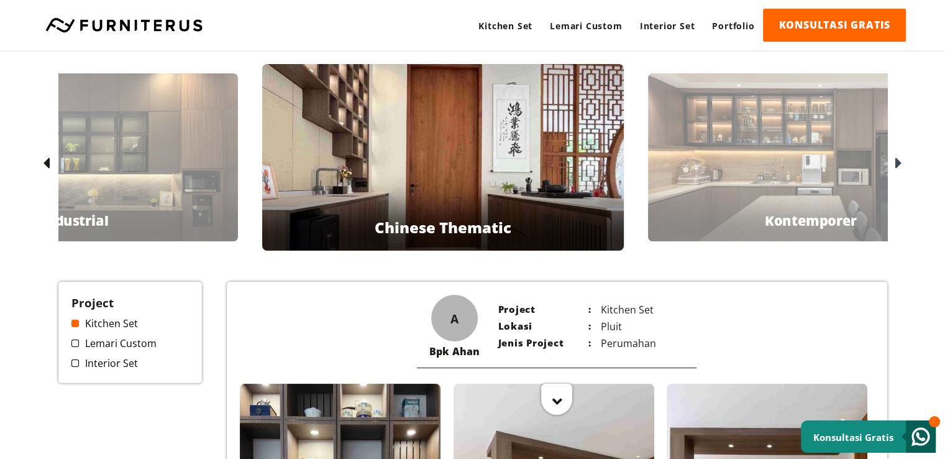
click at [897, 157] on icon at bounding box center [898, 164] width 7 height 18
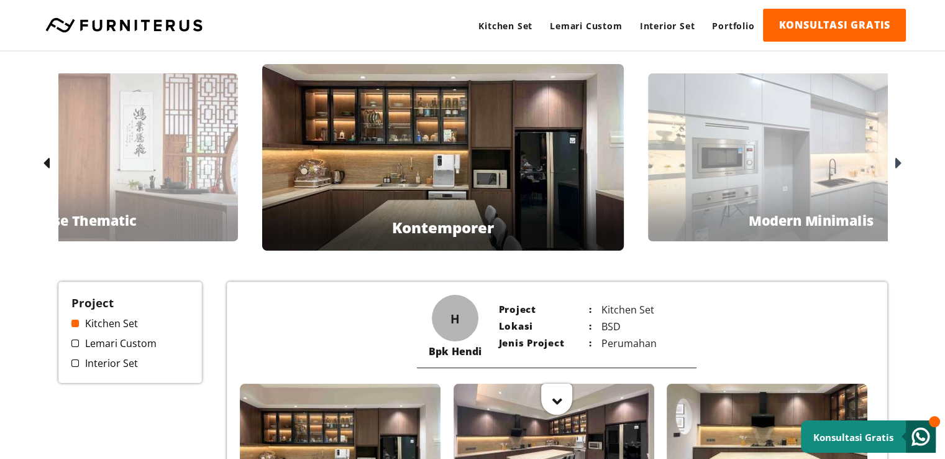
click at [897, 157] on icon at bounding box center [898, 164] width 7 height 18
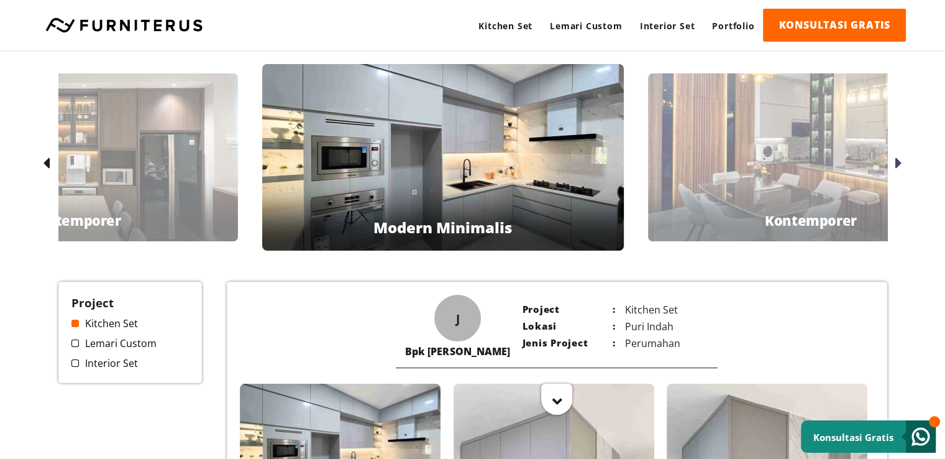
click at [897, 157] on icon at bounding box center [898, 164] width 7 height 18
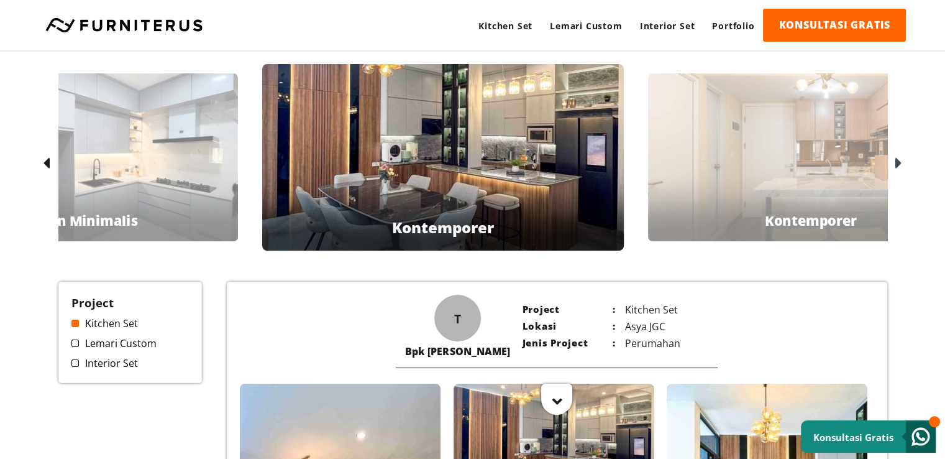
click at [897, 157] on icon at bounding box center [898, 164] width 7 height 18
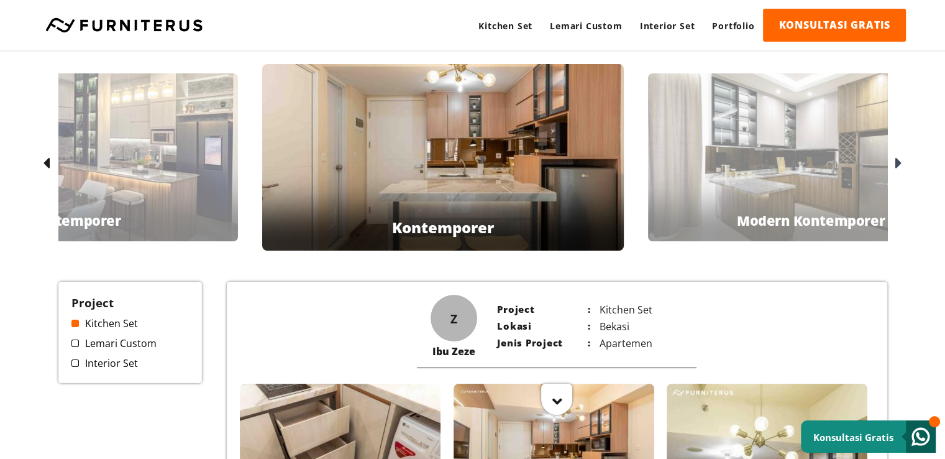
click at [897, 157] on icon at bounding box center [898, 164] width 7 height 18
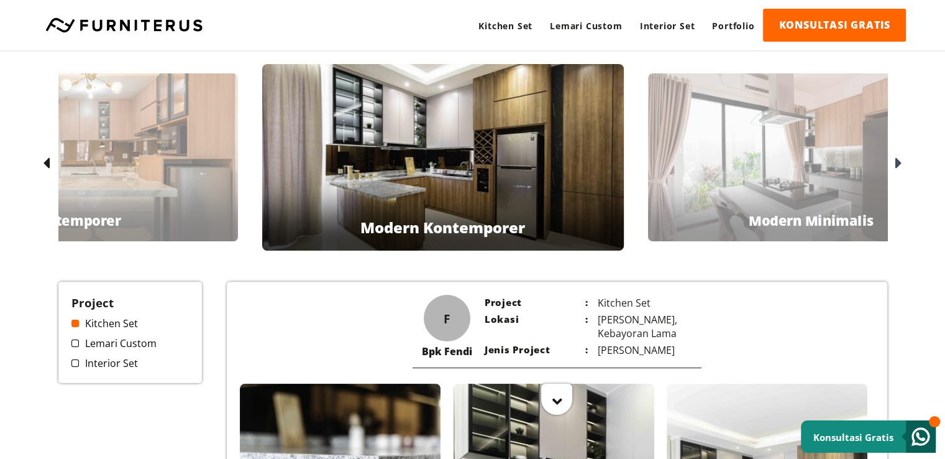
click at [897, 157] on icon at bounding box center [898, 164] width 7 height 18
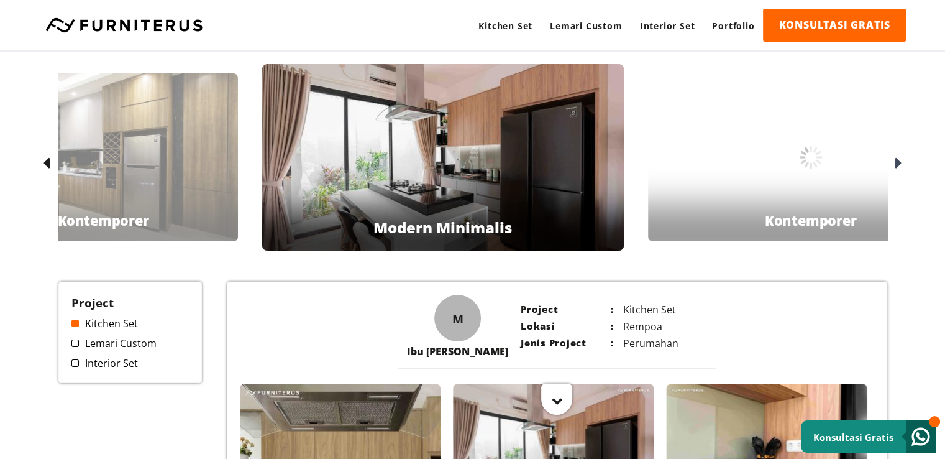
click at [897, 157] on icon at bounding box center [898, 164] width 7 height 18
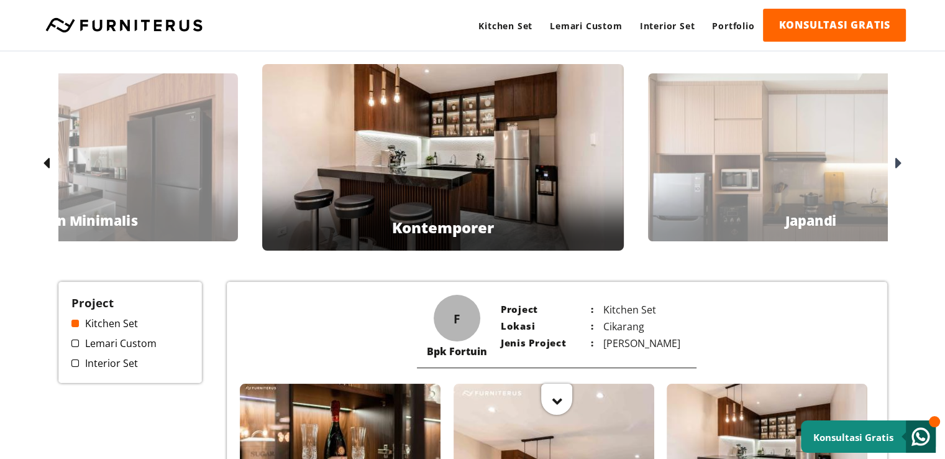
click at [897, 157] on icon at bounding box center [898, 164] width 7 height 18
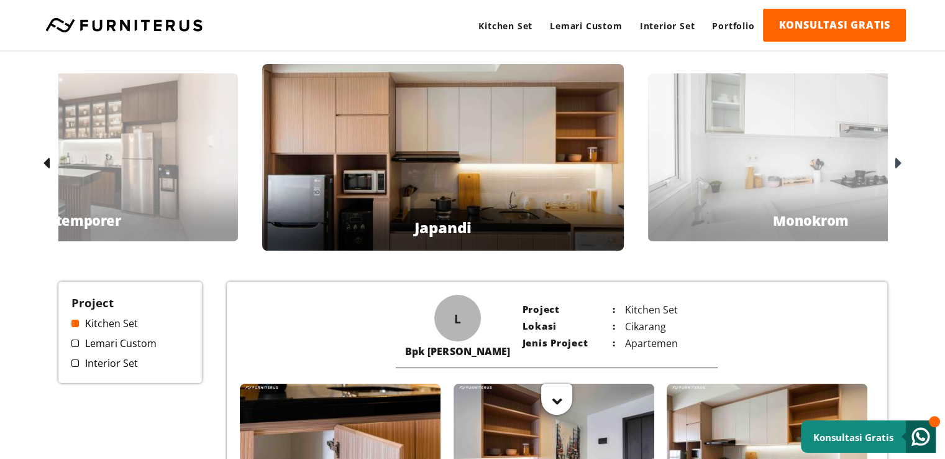
click at [897, 157] on icon at bounding box center [898, 164] width 7 height 18
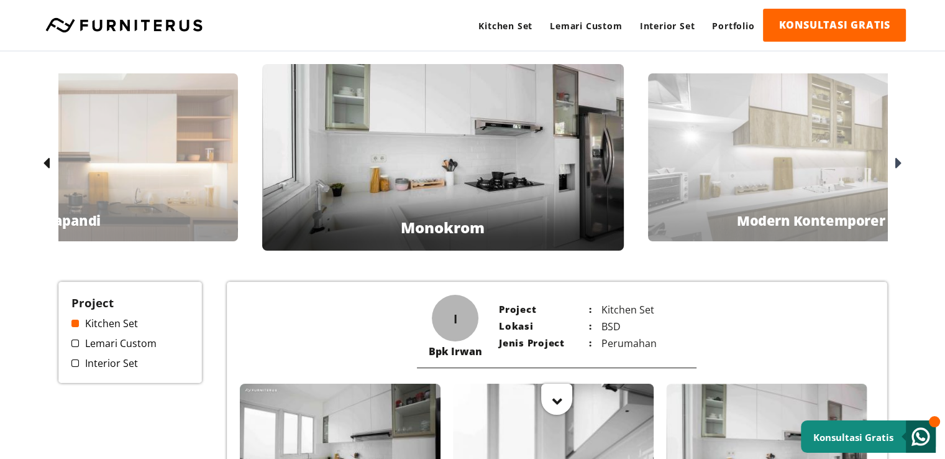
click at [897, 157] on icon at bounding box center [898, 164] width 7 height 18
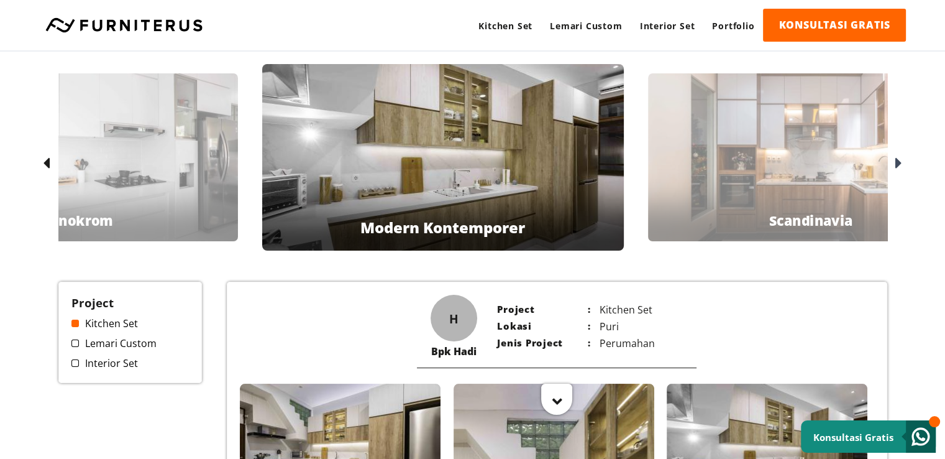
click at [897, 157] on icon at bounding box center [898, 164] width 7 height 18
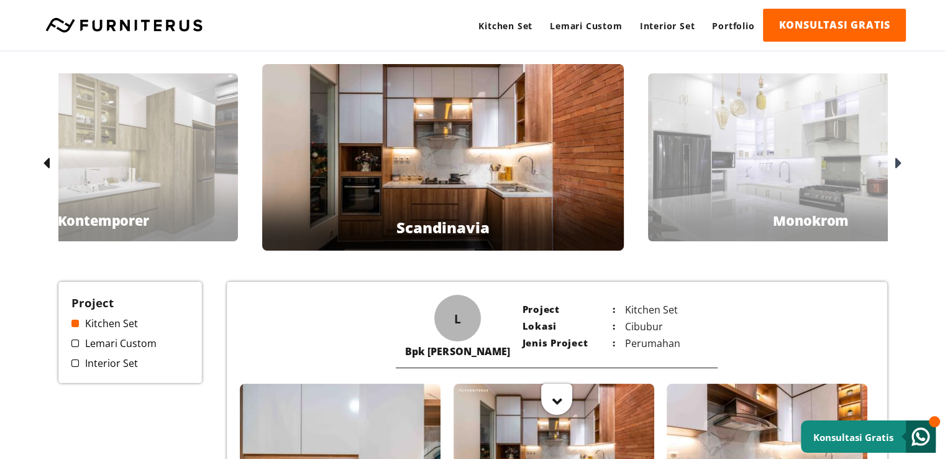
click at [897, 157] on icon at bounding box center [898, 164] width 7 height 18
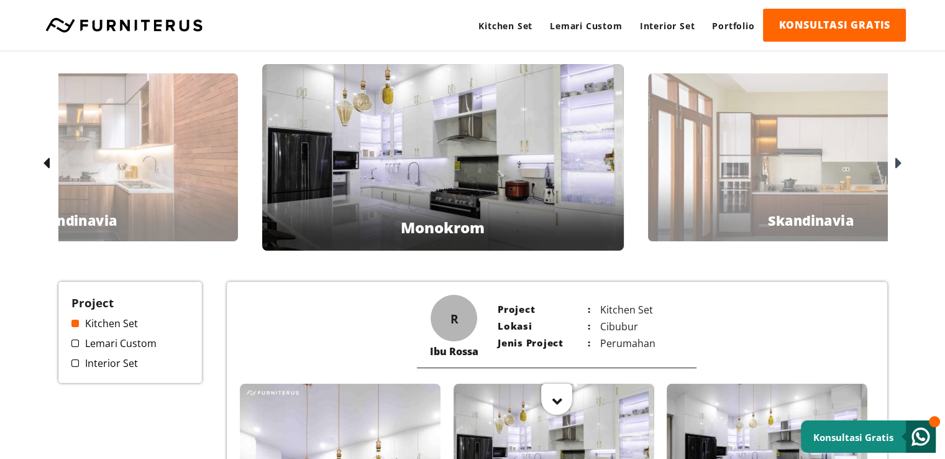
click at [897, 157] on icon at bounding box center [898, 164] width 7 height 18
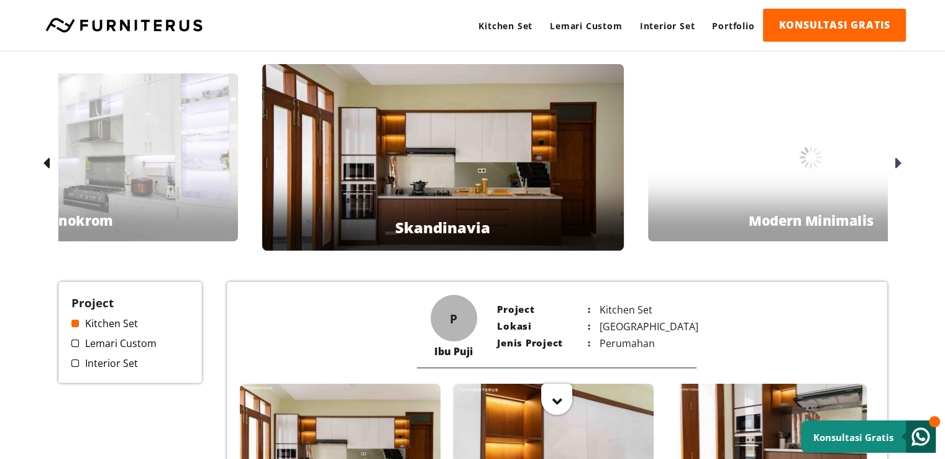
click at [897, 157] on icon at bounding box center [898, 164] width 7 height 18
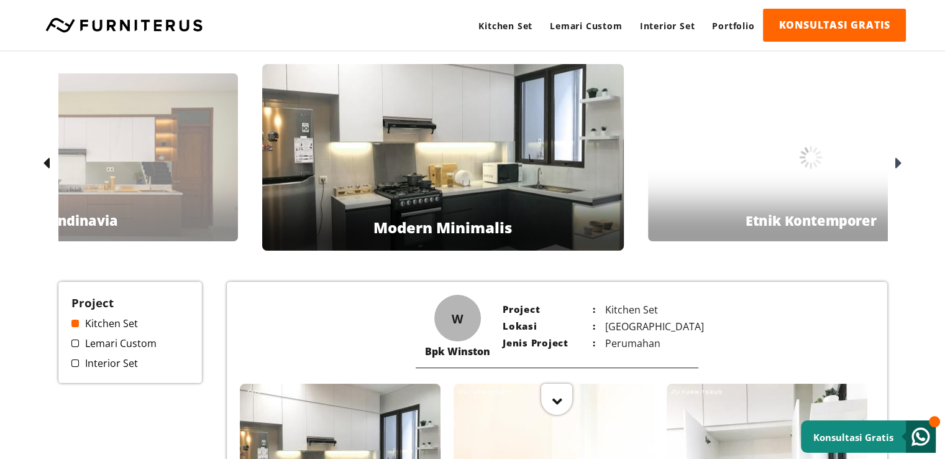
click at [897, 157] on icon at bounding box center [898, 164] width 7 height 18
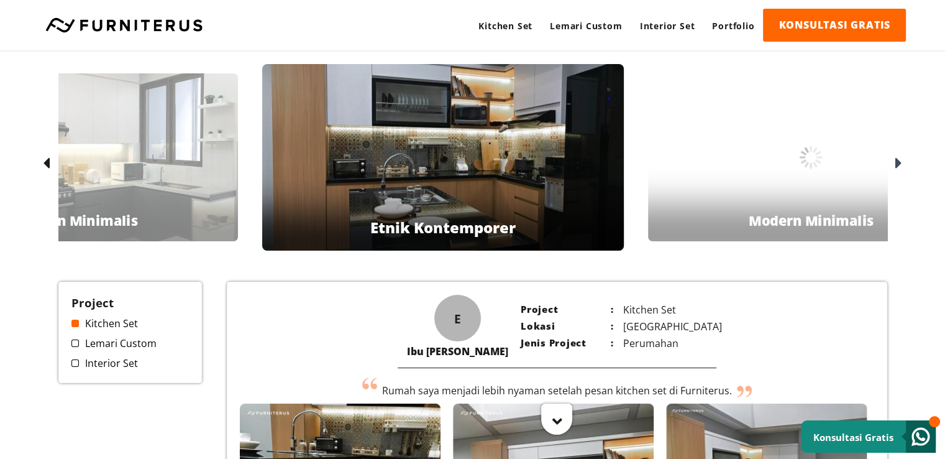
click at [897, 157] on icon at bounding box center [898, 164] width 7 height 18
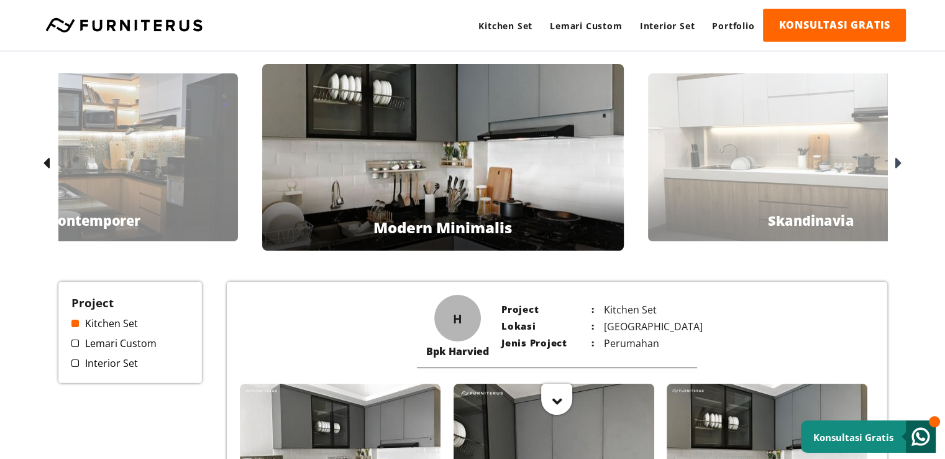
click at [897, 157] on icon at bounding box center [898, 164] width 7 height 18
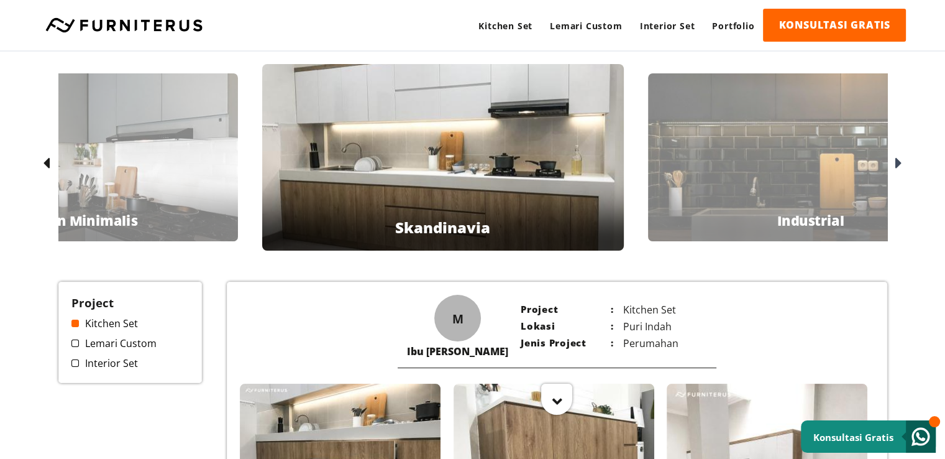
click at [897, 157] on icon at bounding box center [898, 164] width 7 height 18
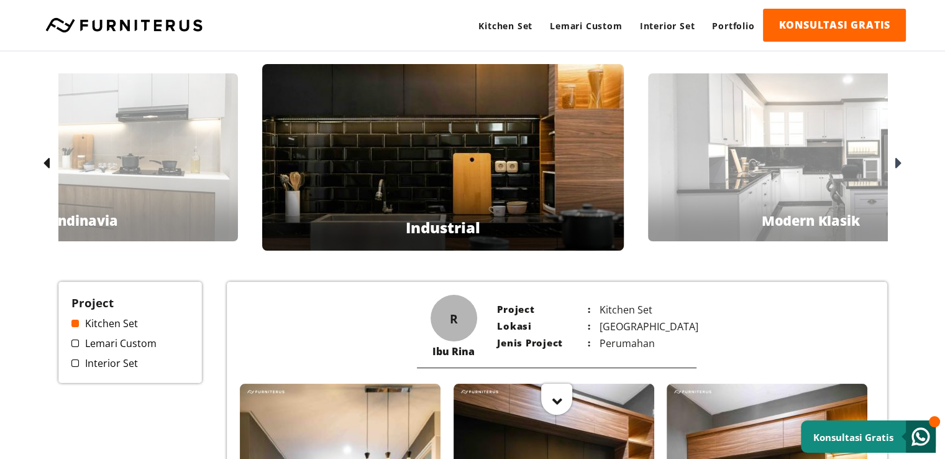
click at [897, 157] on icon at bounding box center [898, 164] width 7 height 18
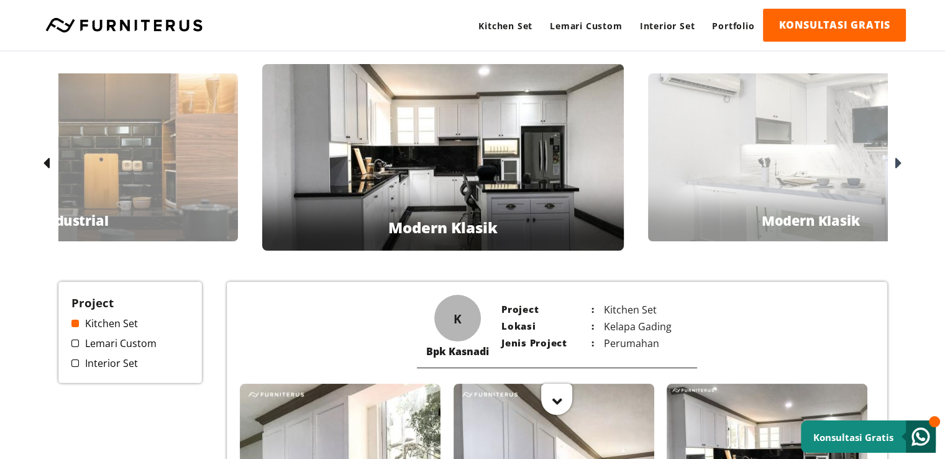
click at [897, 157] on icon at bounding box center [898, 164] width 7 height 18
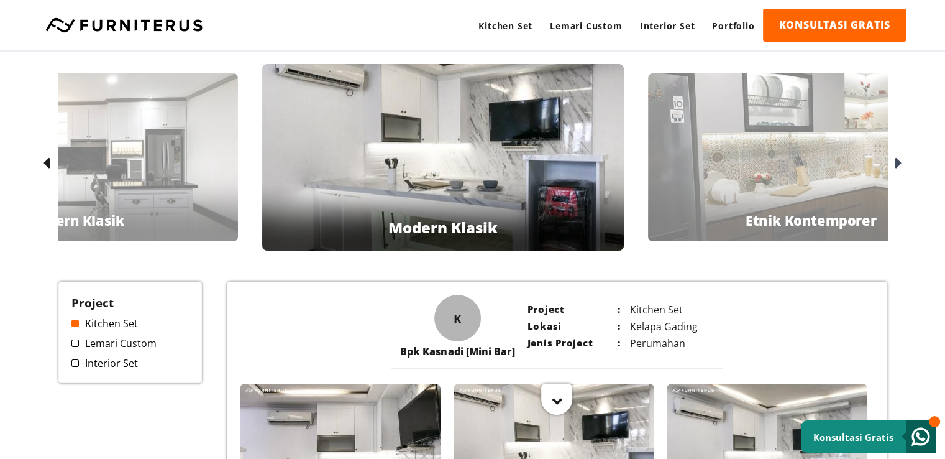
click at [897, 157] on icon at bounding box center [898, 164] width 7 height 18
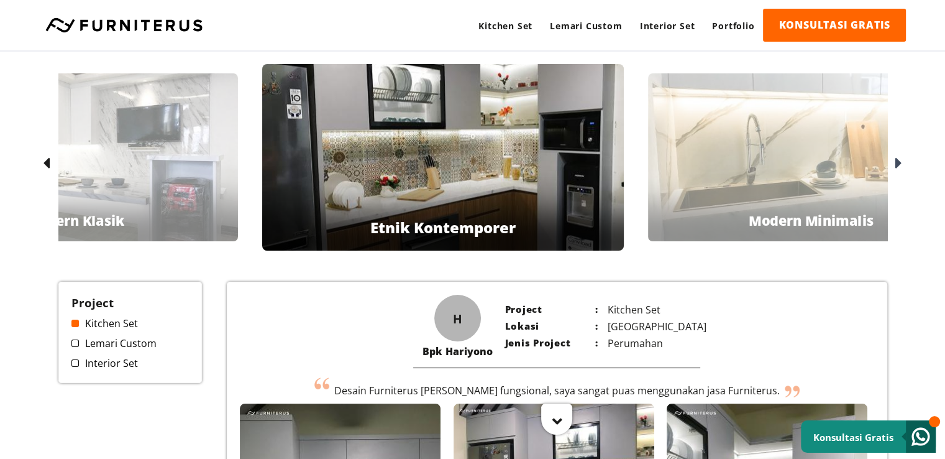
click at [897, 157] on icon at bounding box center [898, 164] width 7 height 18
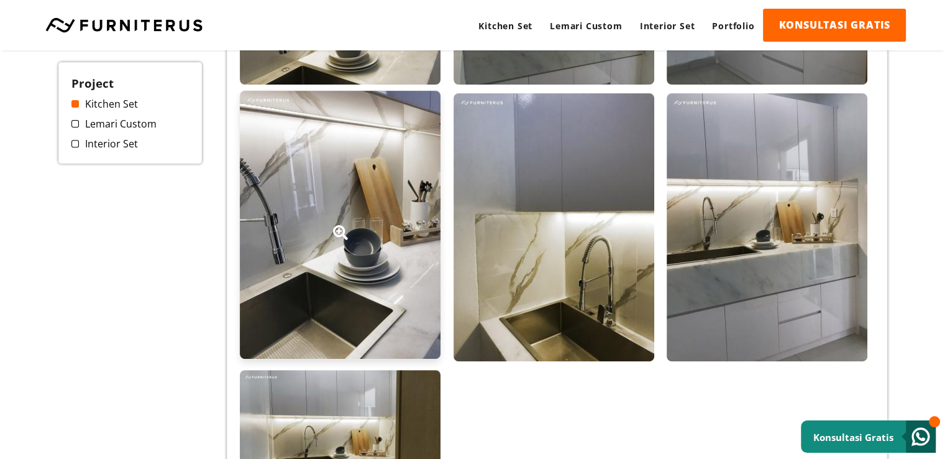
scroll to position [373, 0]
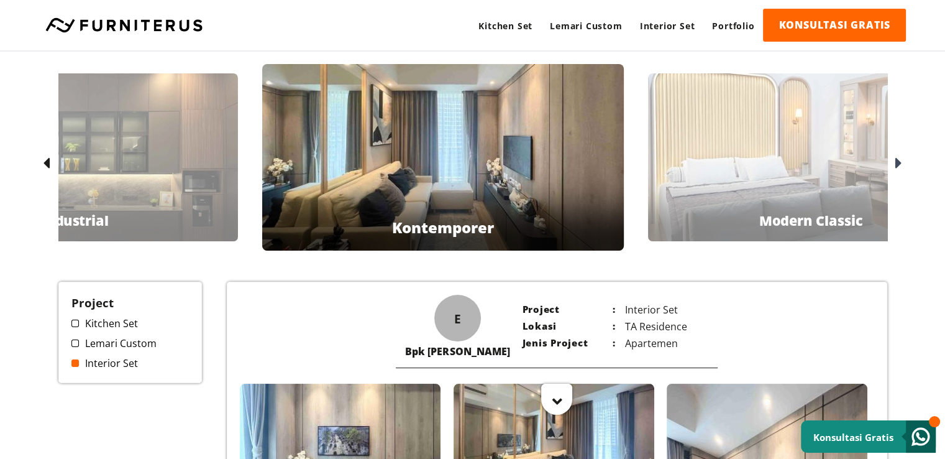
click at [47, 162] on icon at bounding box center [46, 164] width 7 height 18
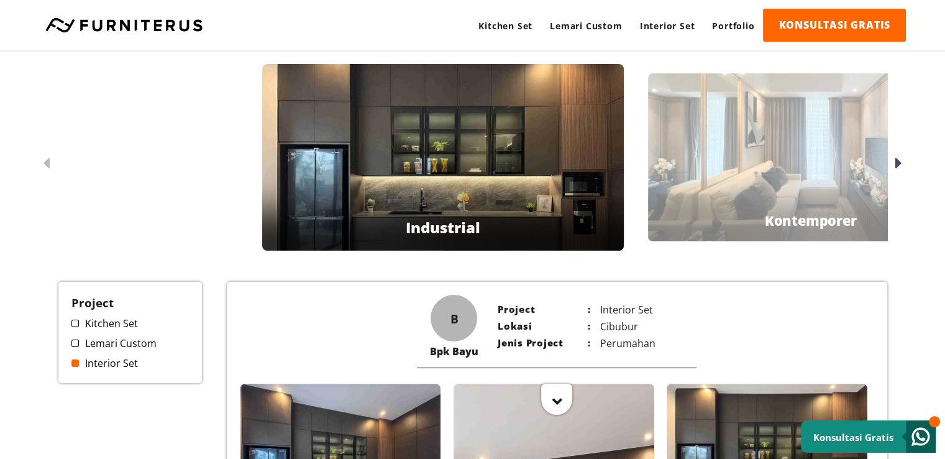
click at [47, 162] on icon at bounding box center [46, 164] width 7 height 18
click at [900, 163] on icon at bounding box center [898, 164] width 7 height 18
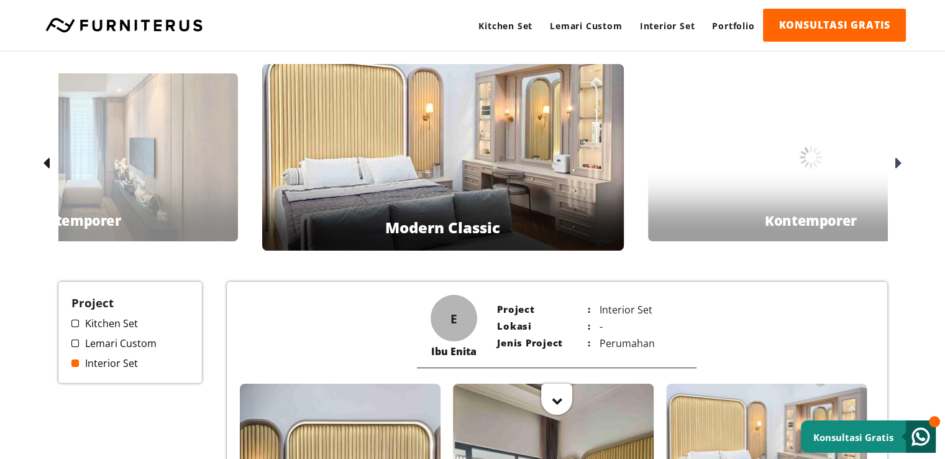
click at [900, 163] on icon at bounding box center [898, 164] width 7 height 18
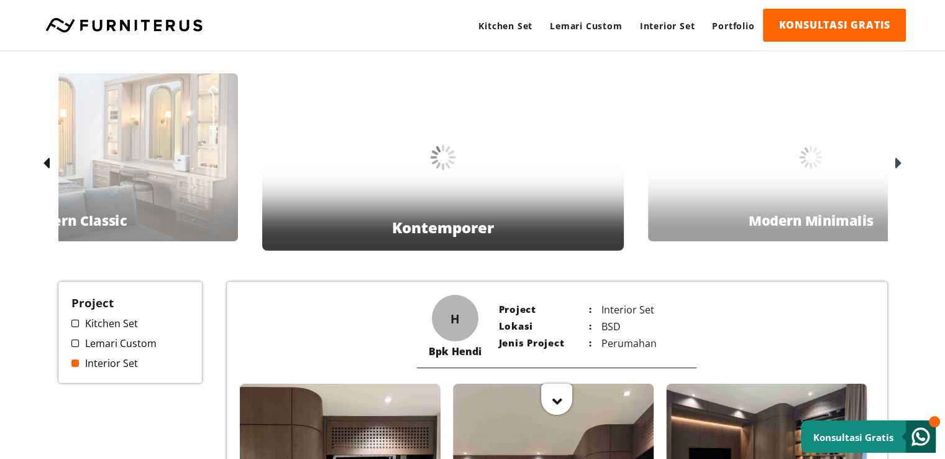
click at [900, 163] on icon at bounding box center [898, 164] width 7 height 18
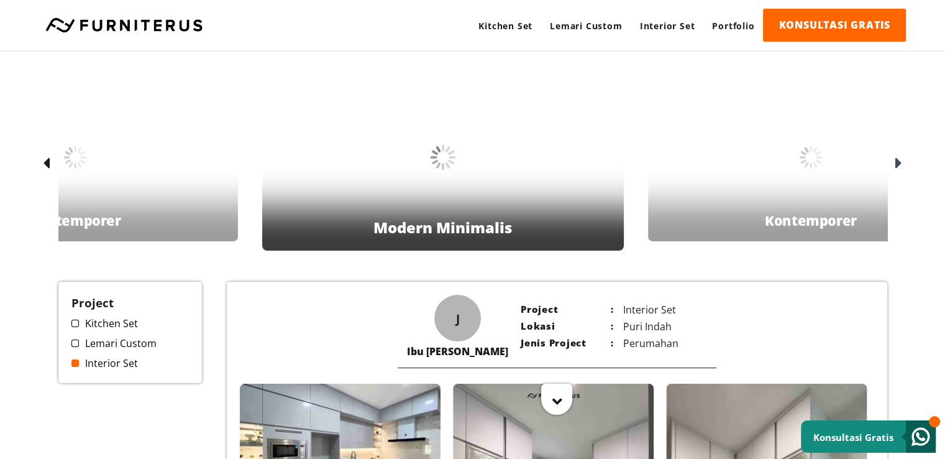
click at [900, 163] on icon at bounding box center [898, 164] width 7 height 18
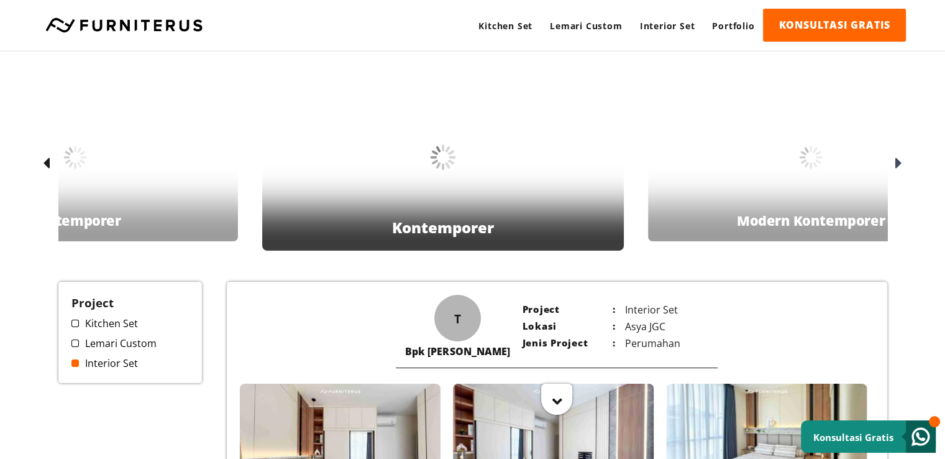
click at [900, 163] on icon at bounding box center [898, 164] width 7 height 18
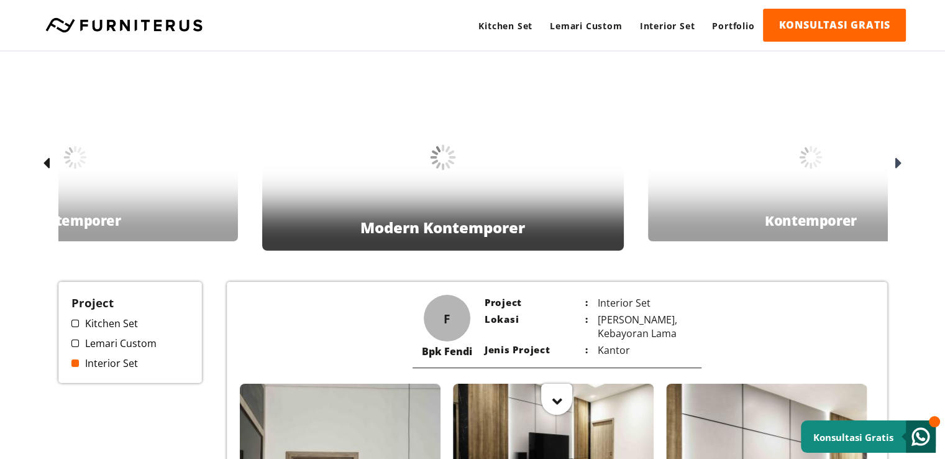
click at [900, 163] on icon at bounding box center [898, 164] width 7 height 18
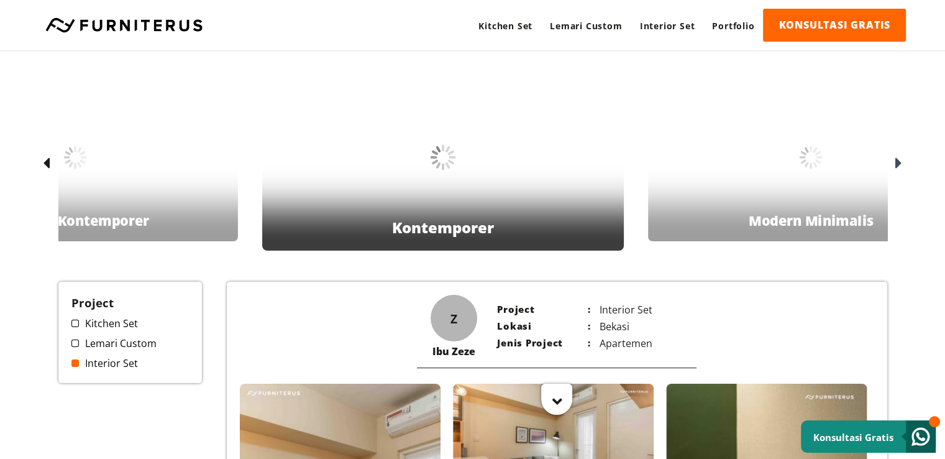
click at [900, 163] on icon at bounding box center [898, 164] width 7 height 18
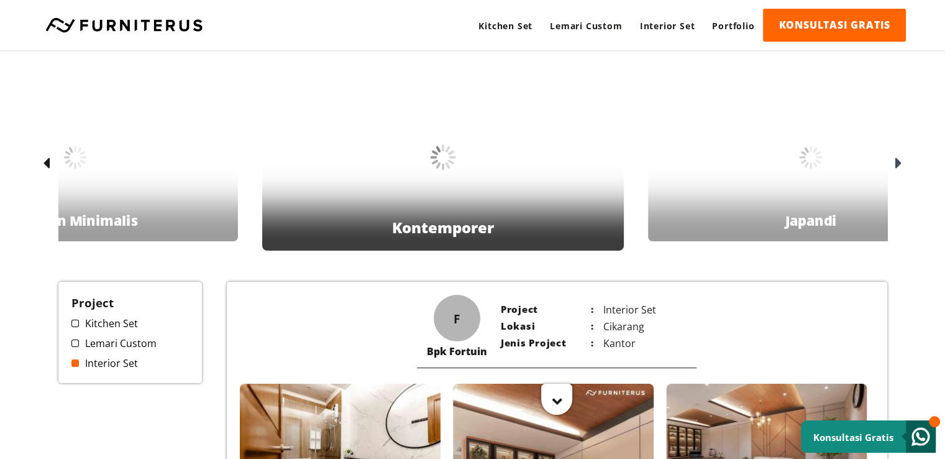
click at [900, 163] on icon at bounding box center [898, 164] width 7 height 18
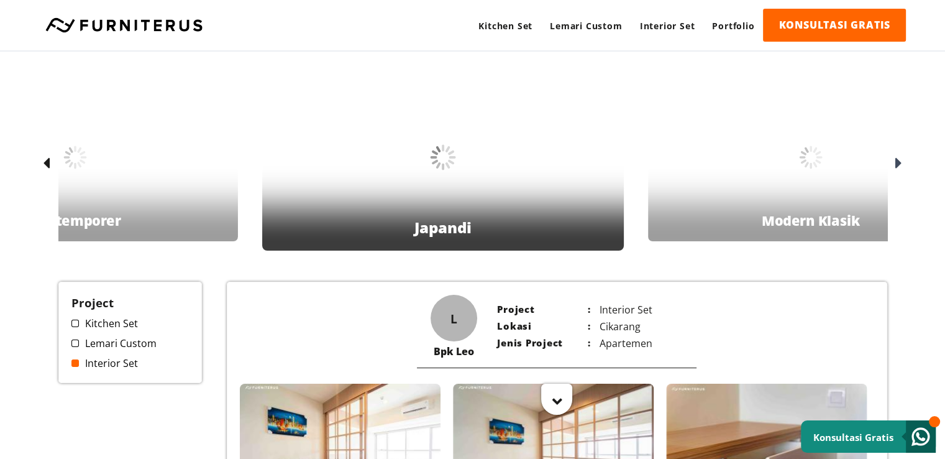
click at [900, 163] on icon at bounding box center [898, 164] width 7 height 18
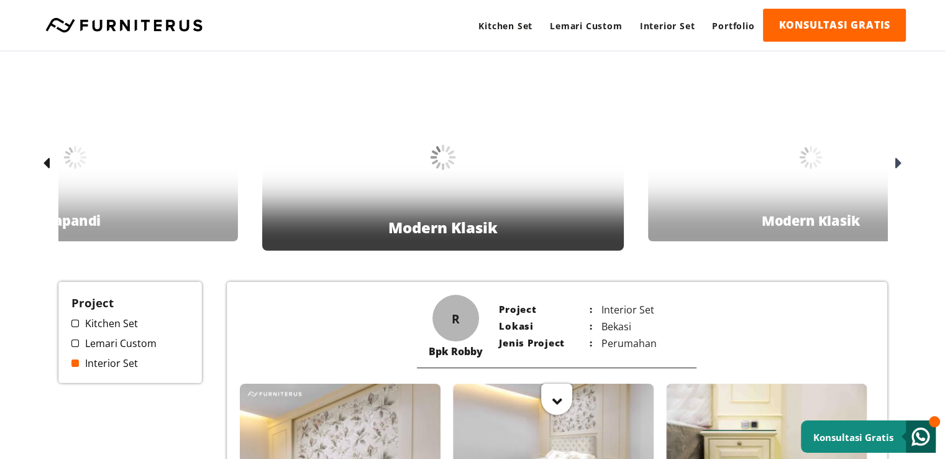
click at [900, 163] on icon at bounding box center [898, 164] width 7 height 18
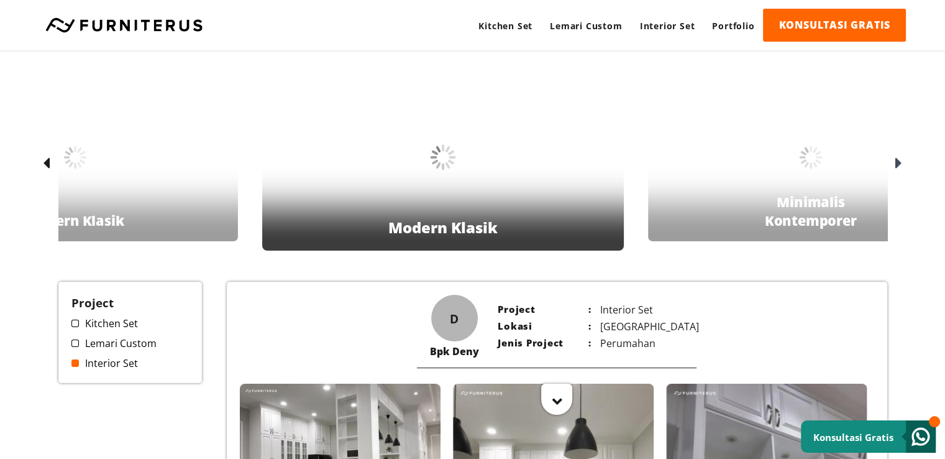
click at [900, 163] on icon at bounding box center [898, 164] width 7 height 18
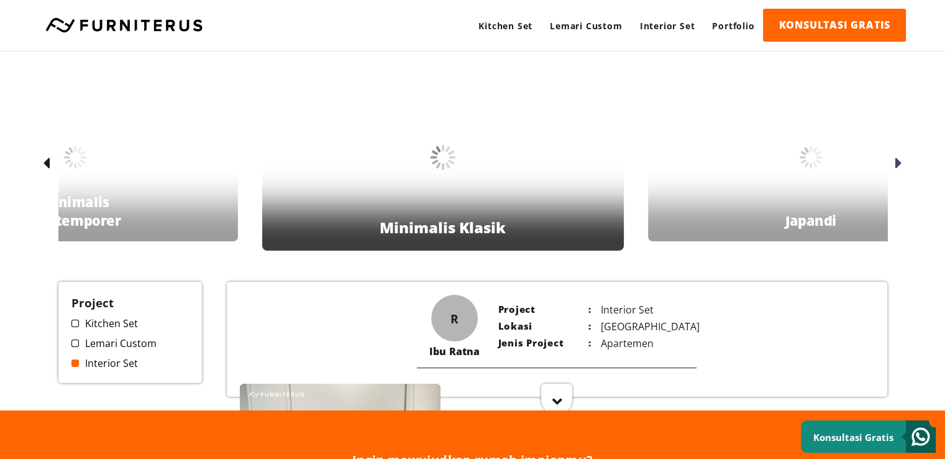
click at [900, 163] on icon at bounding box center [898, 164] width 7 height 18
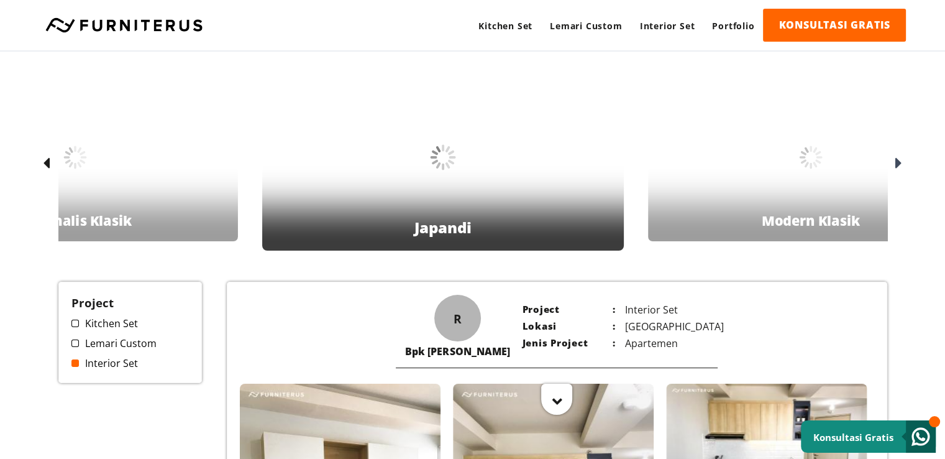
click at [900, 163] on icon at bounding box center [898, 164] width 7 height 18
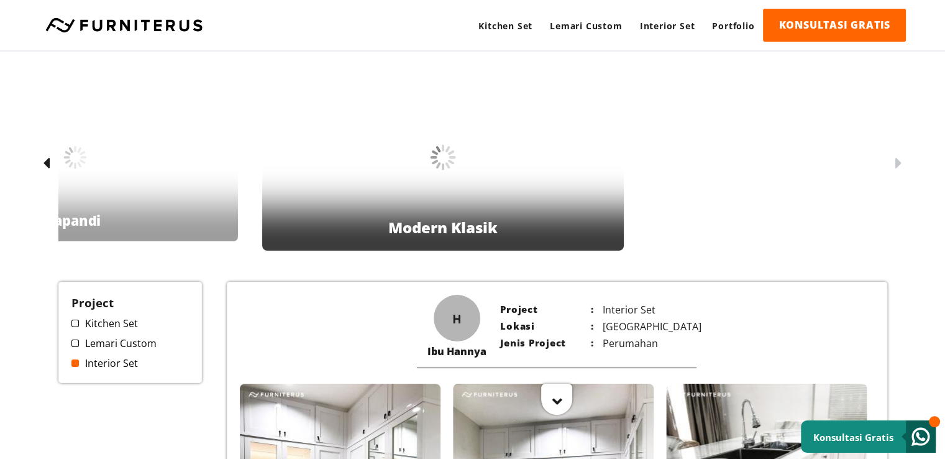
click at [900, 163] on icon at bounding box center [898, 164] width 7 height 18
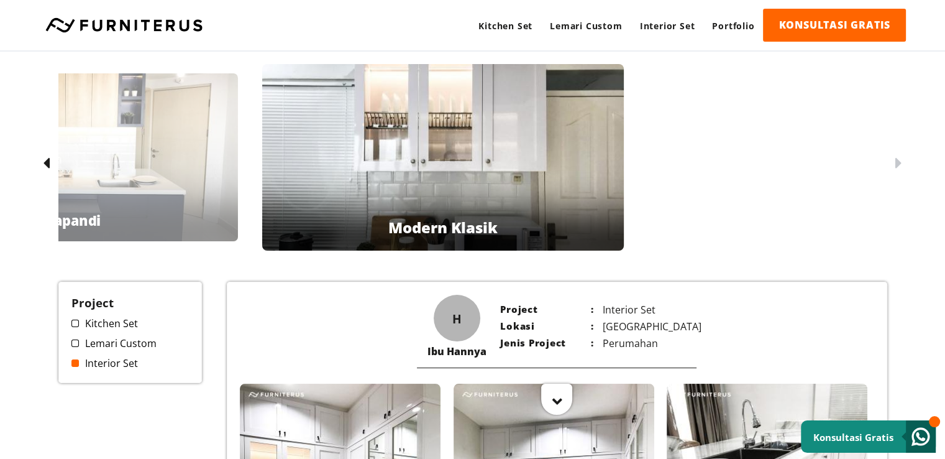
click at [47, 167] on icon at bounding box center [46, 164] width 7 height 18
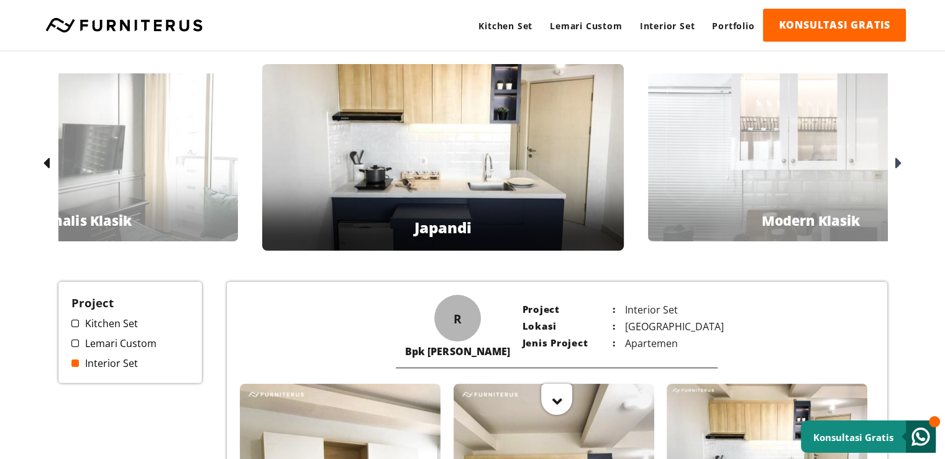
click at [47, 167] on icon at bounding box center [46, 164] width 7 height 18
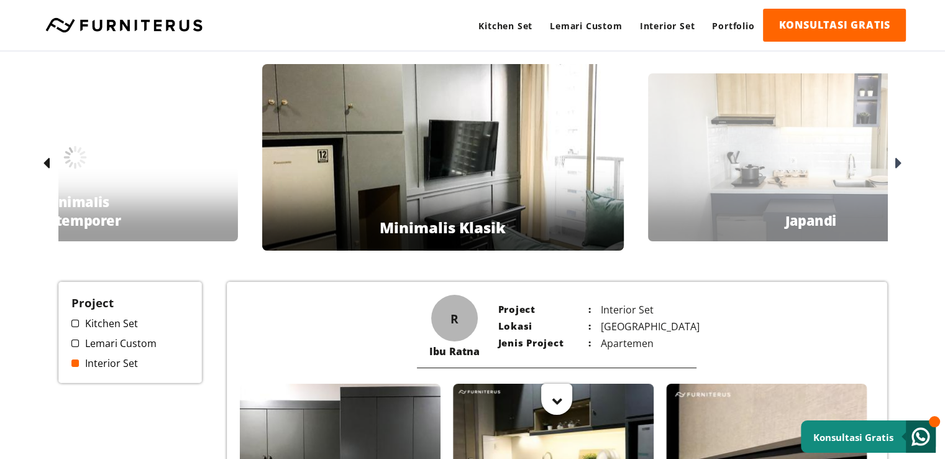
click at [47, 167] on icon at bounding box center [46, 164] width 7 height 18
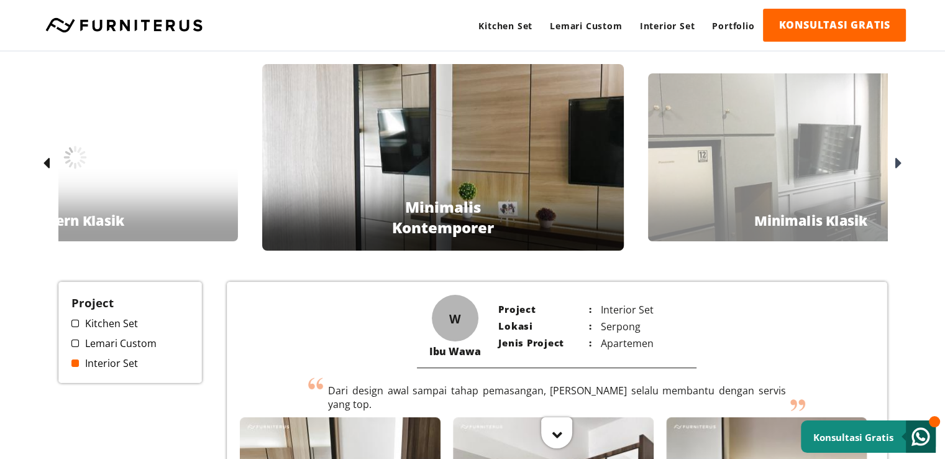
click at [47, 167] on icon at bounding box center [46, 164] width 7 height 18
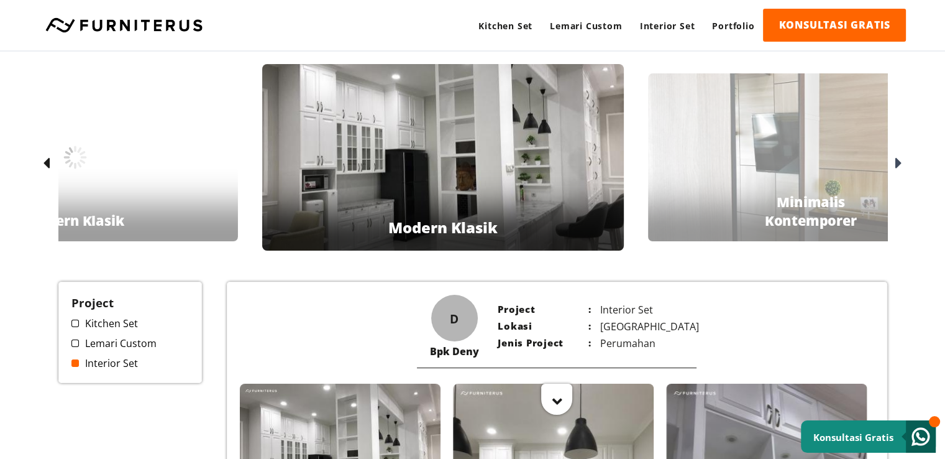
click at [47, 167] on icon at bounding box center [46, 164] width 7 height 18
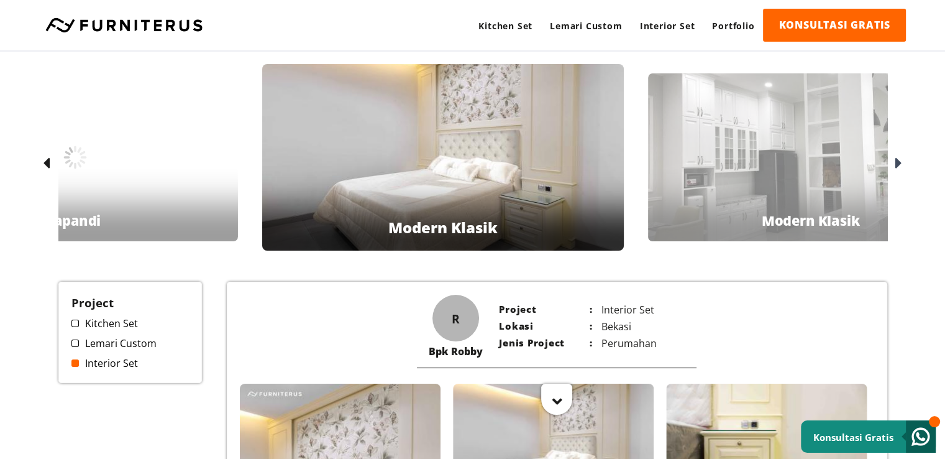
click at [47, 167] on icon at bounding box center [46, 164] width 7 height 18
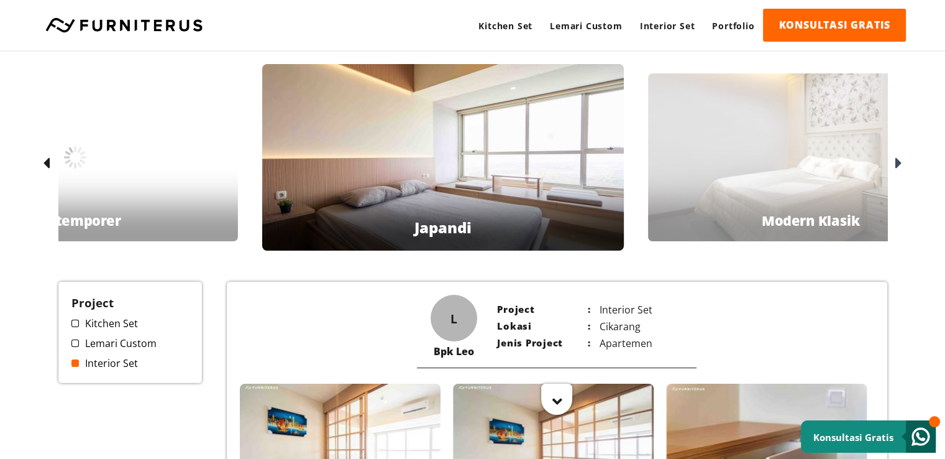
click at [47, 167] on icon at bounding box center [46, 164] width 7 height 18
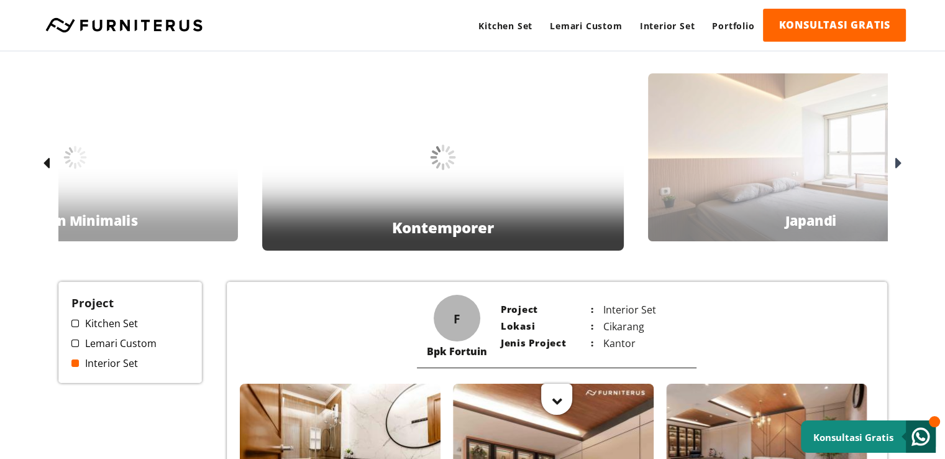
click at [47, 167] on icon at bounding box center [46, 164] width 7 height 18
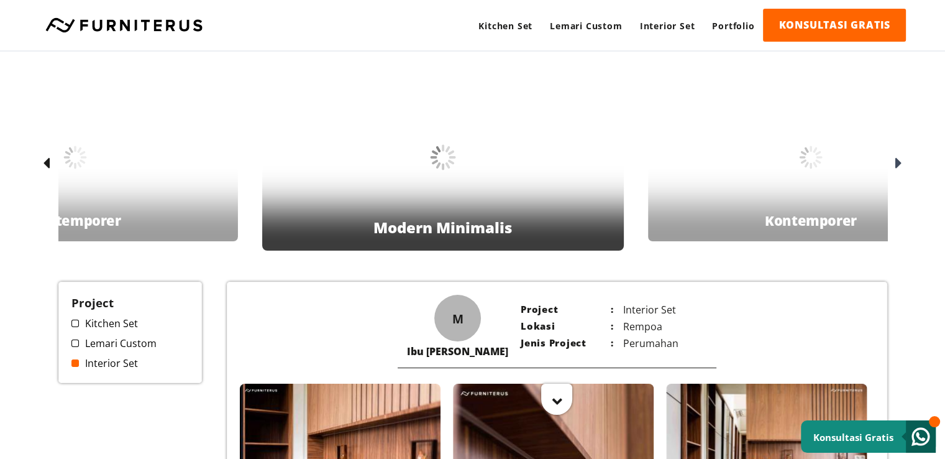
click at [47, 167] on icon at bounding box center [46, 164] width 7 height 18
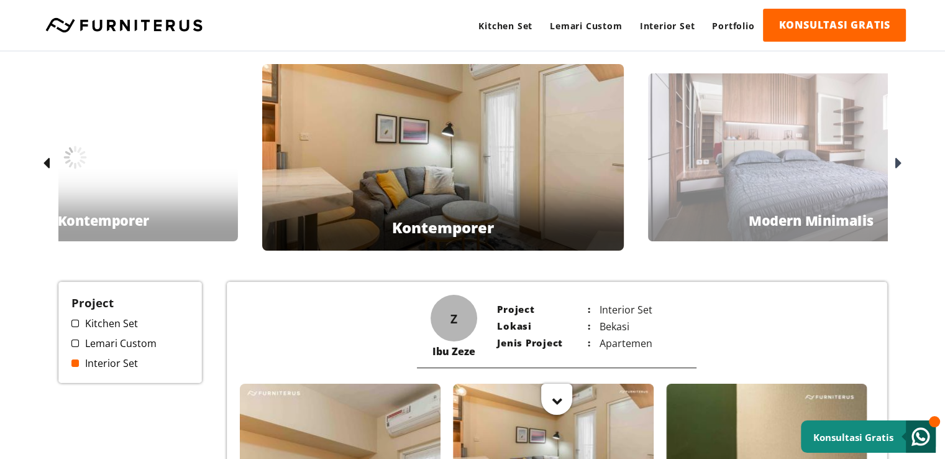
click at [47, 167] on icon at bounding box center [46, 164] width 7 height 18
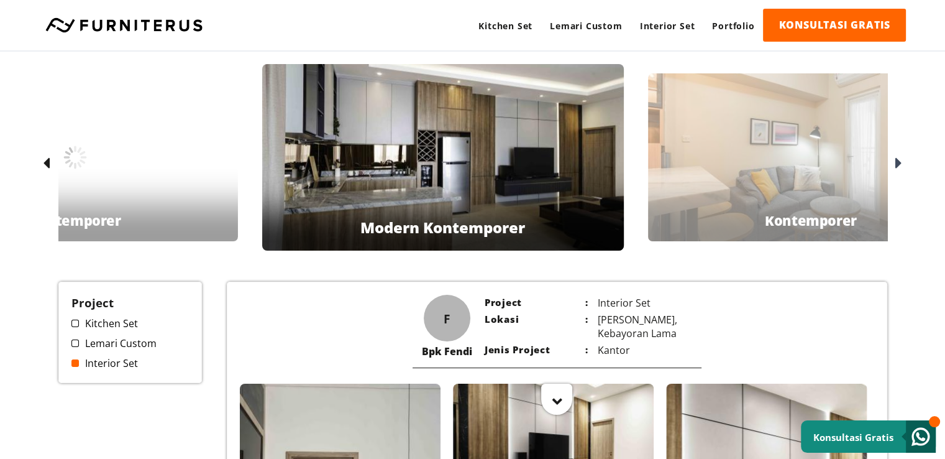
click at [47, 167] on icon at bounding box center [46, 164] width 7 height 18
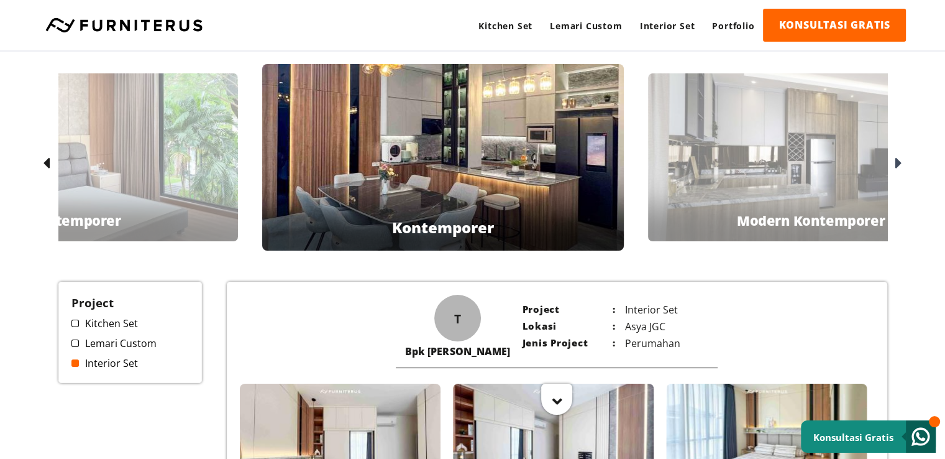
click at [47, 167] on icon at bounding box center [46, 164] width 7 height 18
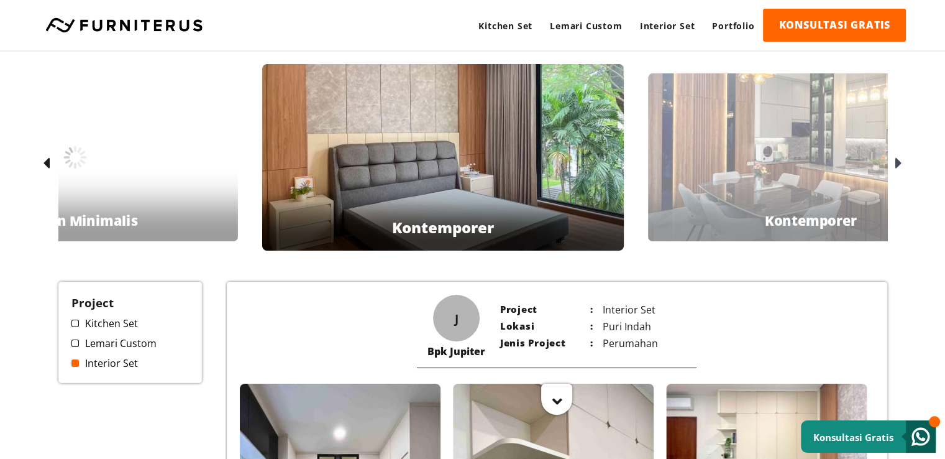
click at [47, 167] on icon at bounding box center [46, 164] width 7 height 18
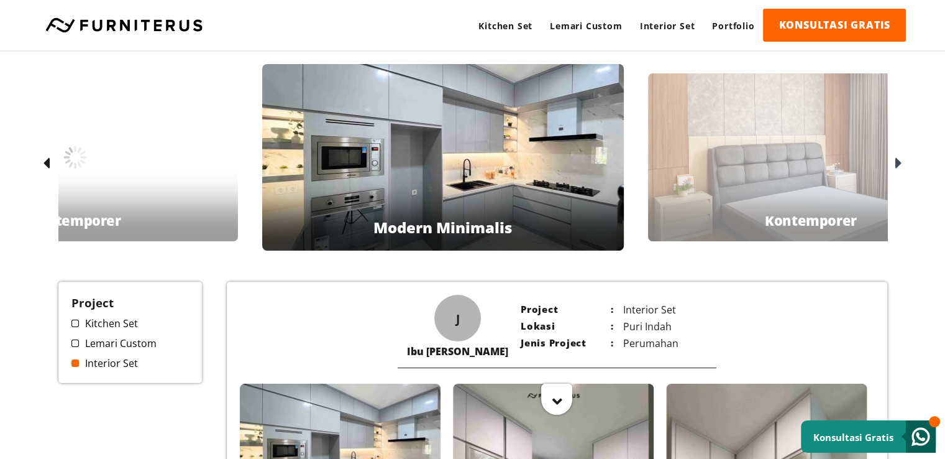
click at [47, 167] on icon at bounding box center [46, 164] width 7 height 18
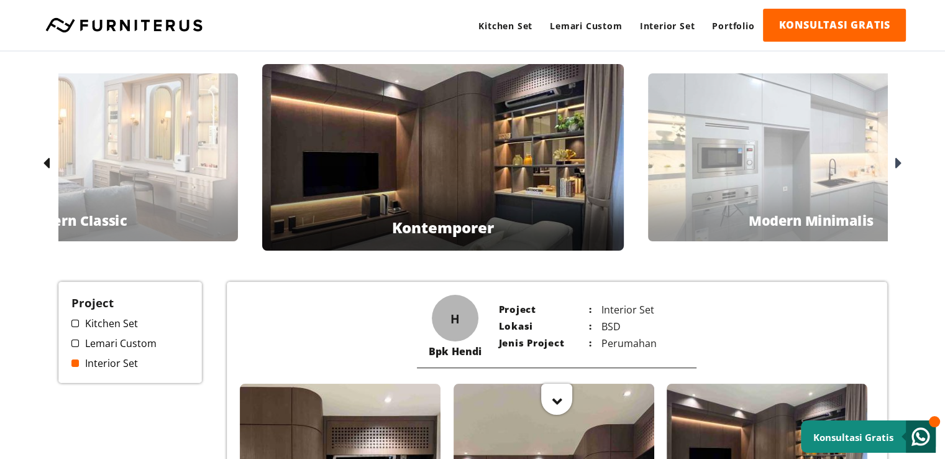
click at [47, 167] on icon at bounding box center [46, 164] width 7 height 18
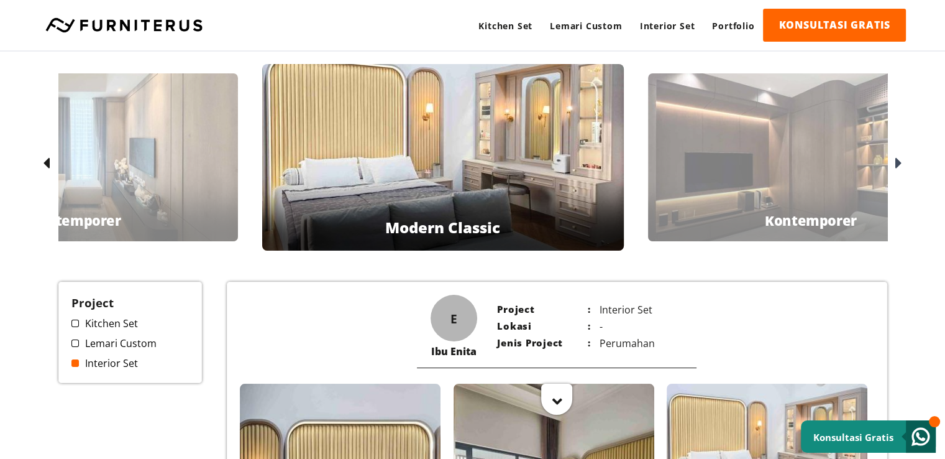
click at [47, 167] on icon at bounding box center [46, 164] width 7 height 18
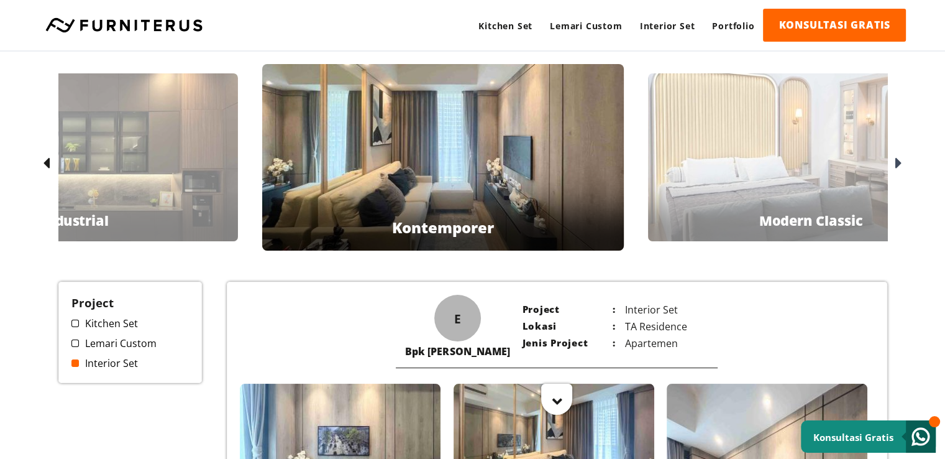
click at [47, 167] on icon at bounding box center [46, 164] width 7 height 18
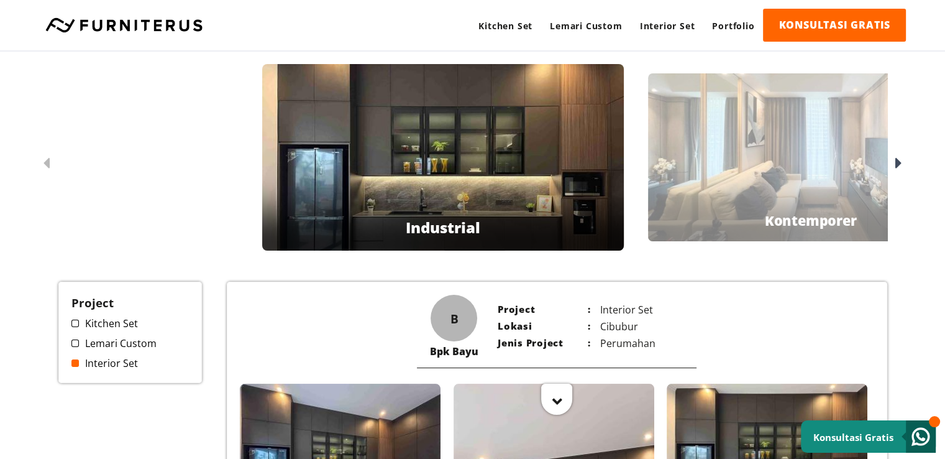
click at [47, 167] on icon at bounding box center [46, 164] width 7 height 18
click at [117, 323] on link "Kitchen Set" at bounding box center [130, 323] width 118 height 14
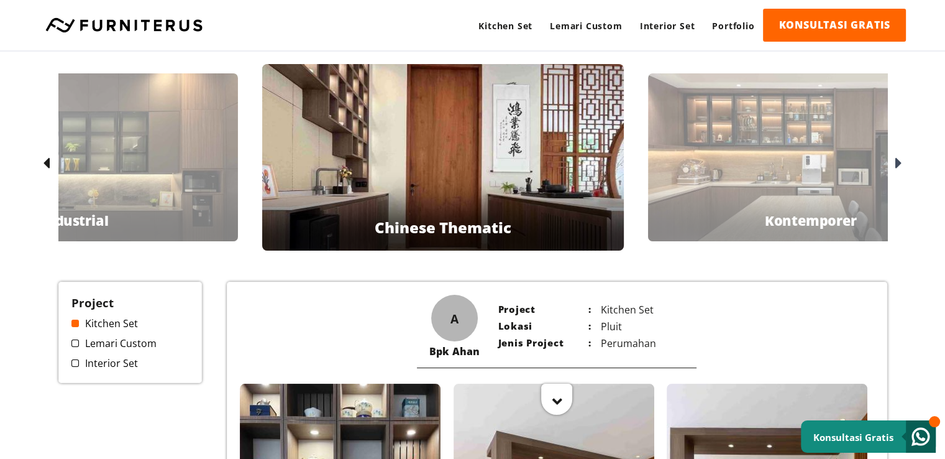
click at [899, 165] on icon at bounding box center [898, 164] width 7 height 18
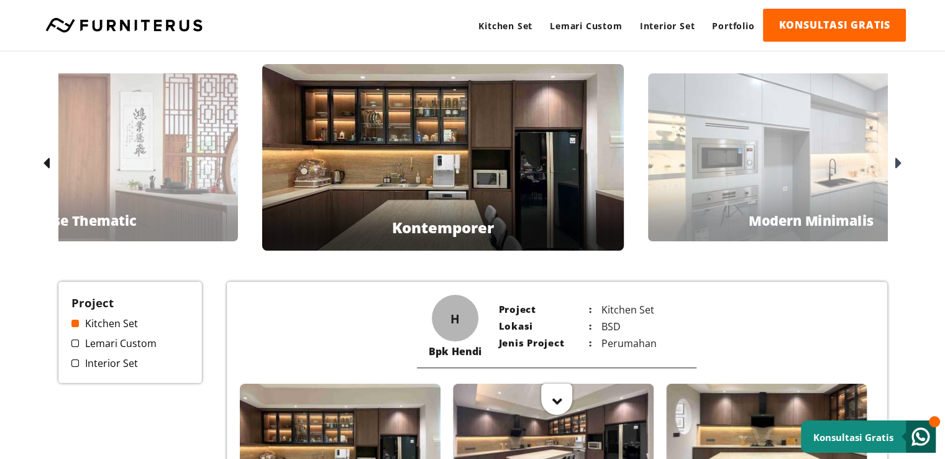
click at [899, 164] on icon at bounding box center [898, 164] width 7 height 18
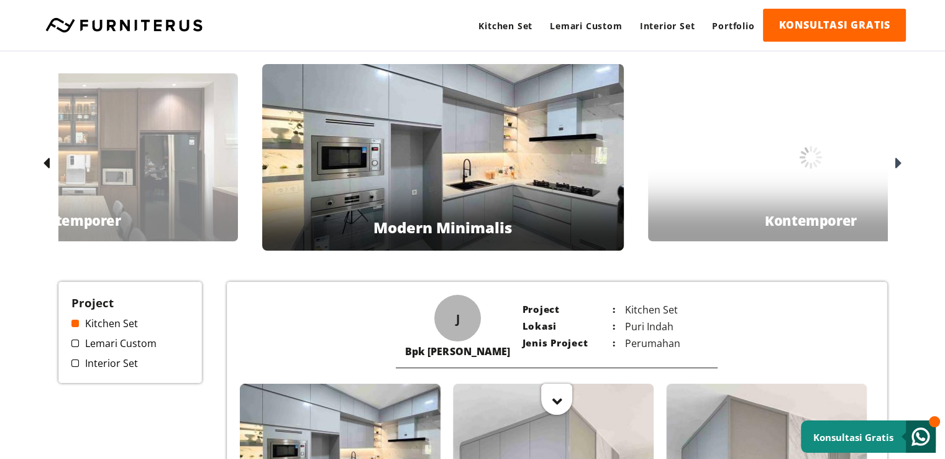
click at [899, 164] on icon at bounding box center [898, 164] width 7 height 18
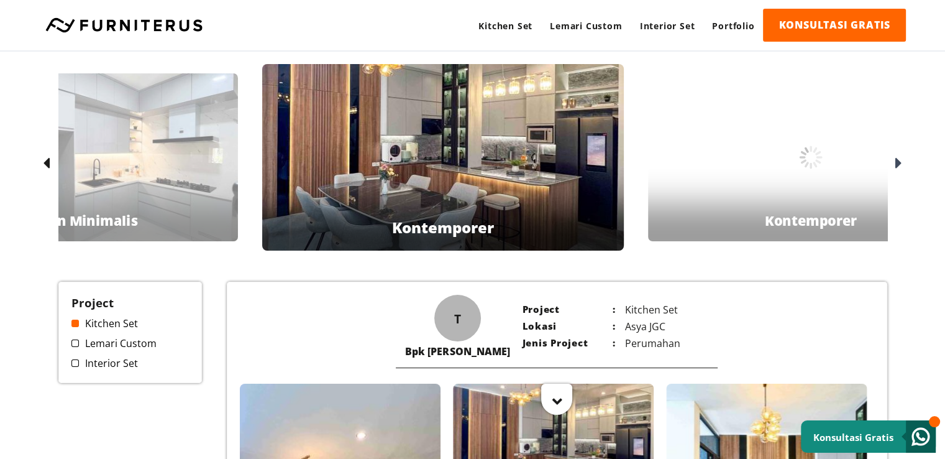
click at [899, 164] on icon at bounding box center [898, 164] width 7 height 18
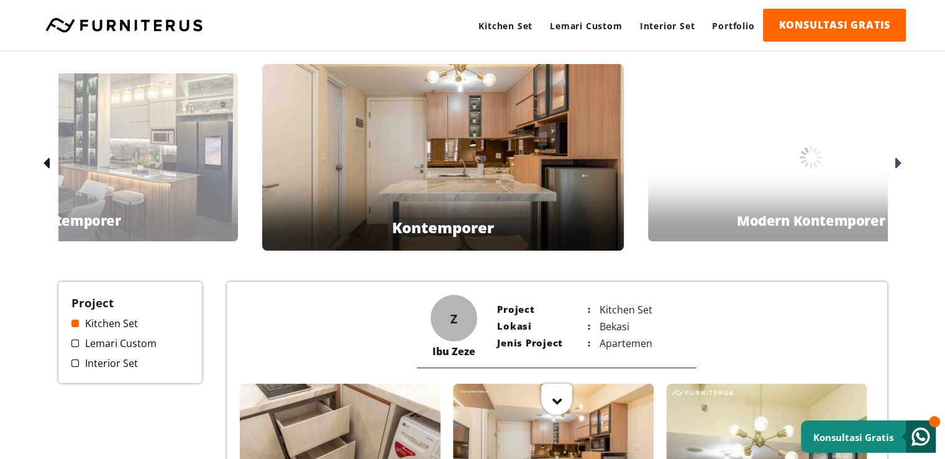
click at [899, 164] on icon at bounding box center [898, 164] width 7 height 18
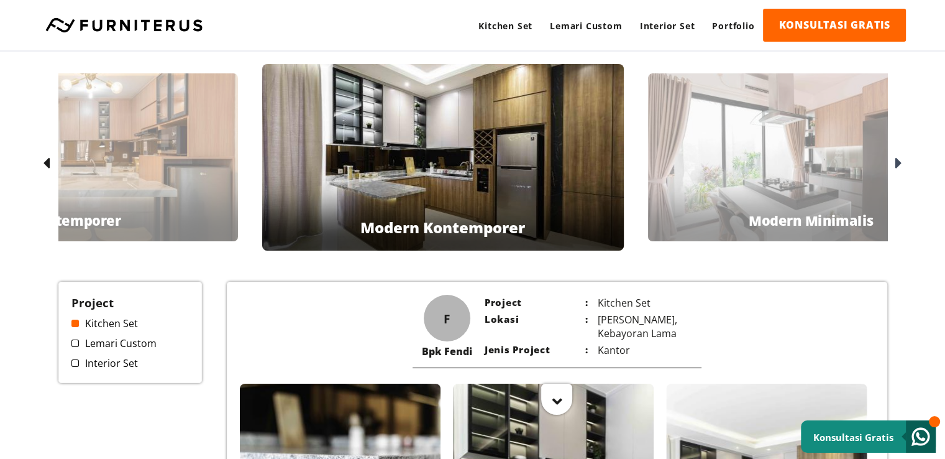
click at [899, 164] on icon at bounding box center [898, 164] width 7 height 18
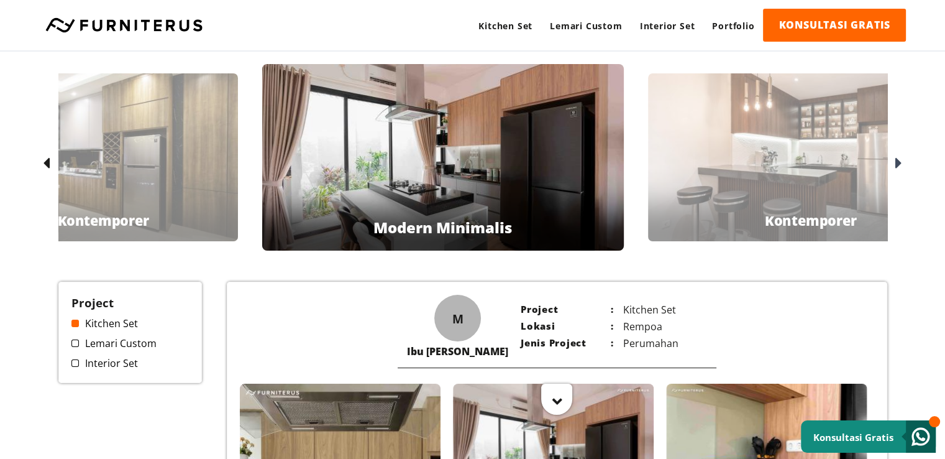
click at [899, 164] on icon at bounding box center [898, 164] width 7 height 18
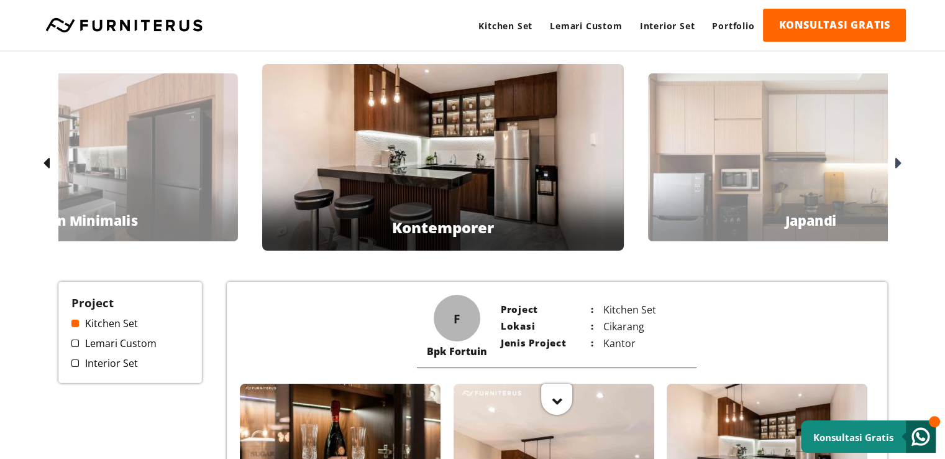
click at [899, 164] on icon at bounding box center [898, 164] width 7 height 18
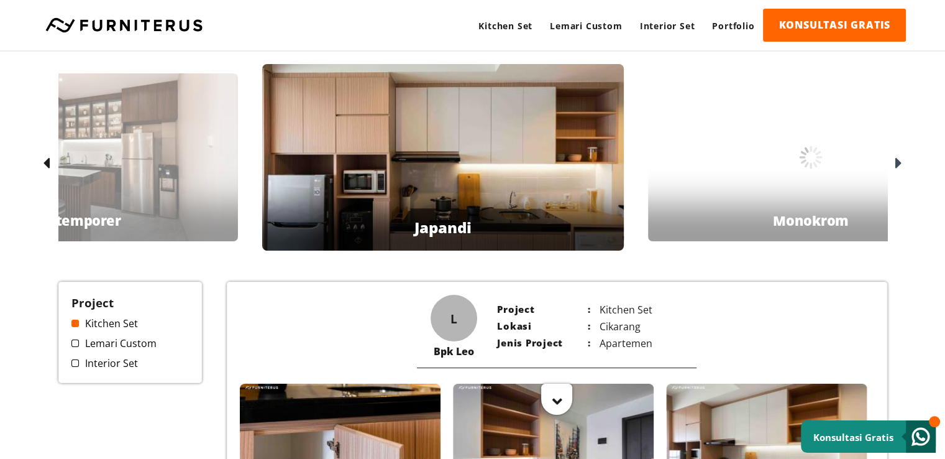
click at [899, 164] on icon at bounding box center [898, 164] width 7 height 18
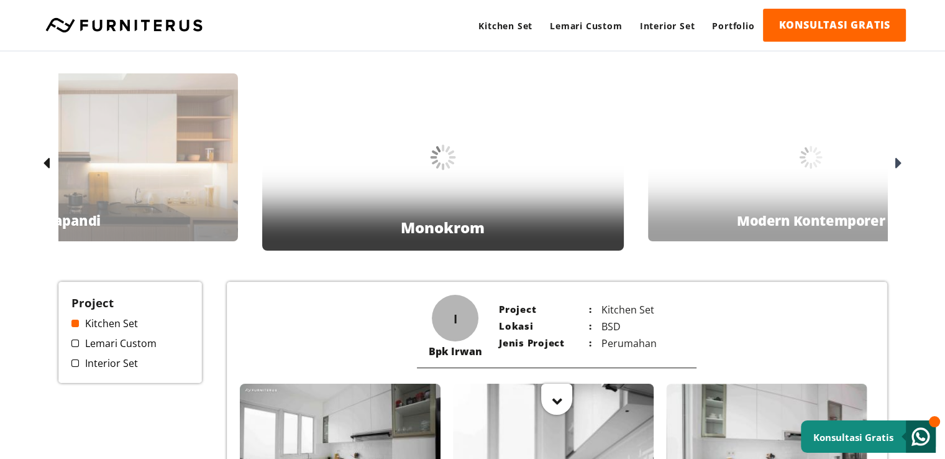
click at [899, 164] on icon at bounding box center [898, 164] width 7 height 18
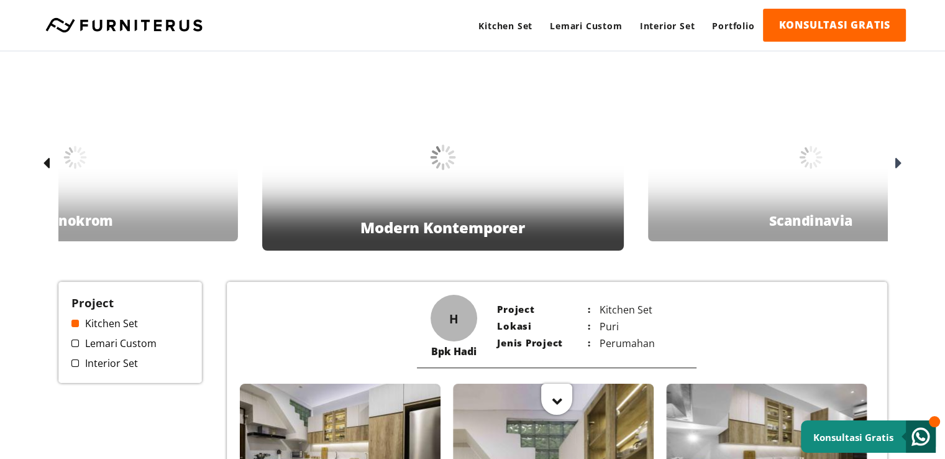
click at [899, 164] on icon at bounding box center [898, 164] width 7 height 18
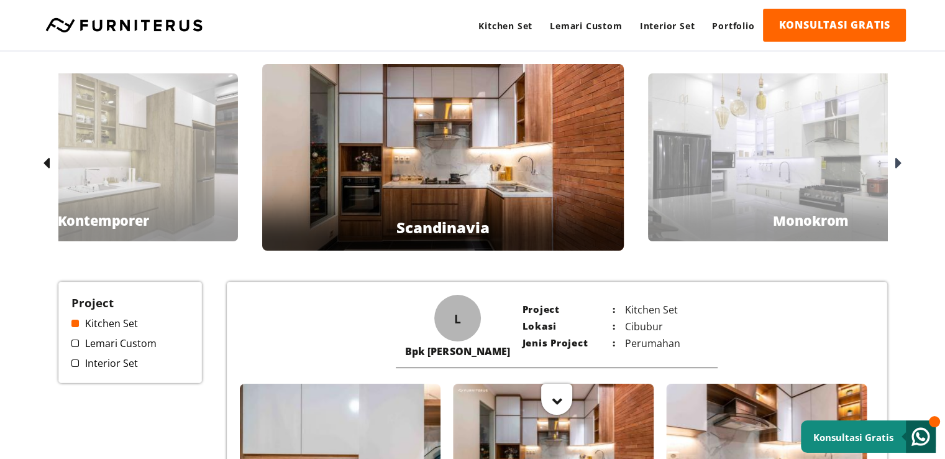
click at [899, 163] on icon at bounding box center [898, 164] width 7 height 18
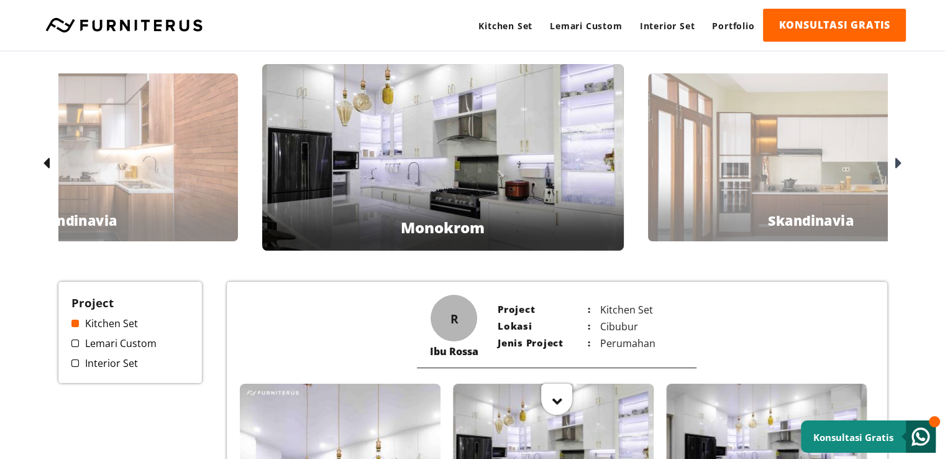
click at [899, 163] on icon at bounding box center [898, 164] width 7 height 18
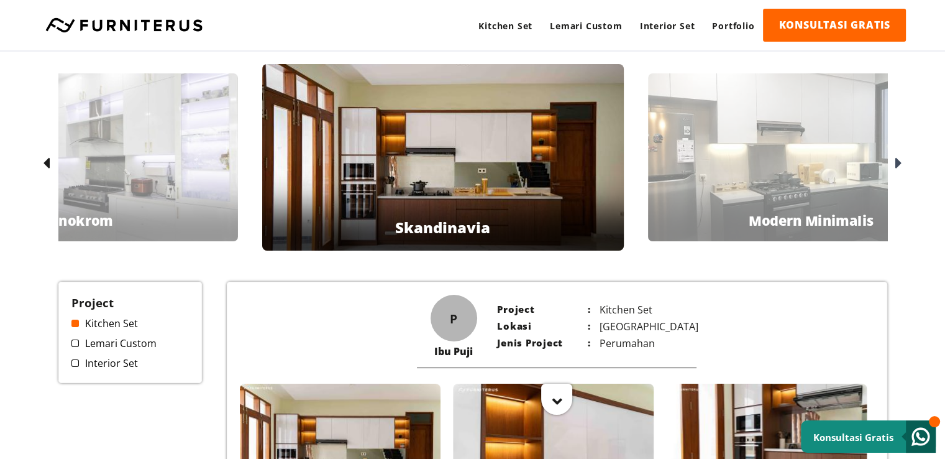
click at [899, 163] on icon at bounding box center [898, 164] width 7 height 18
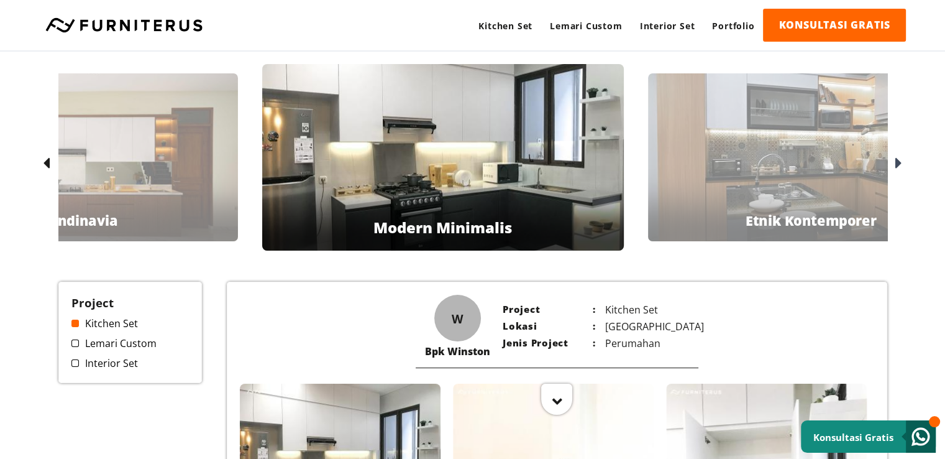
click at [899, 163] on icon at bounding box center [898, 164] width 7 height 18
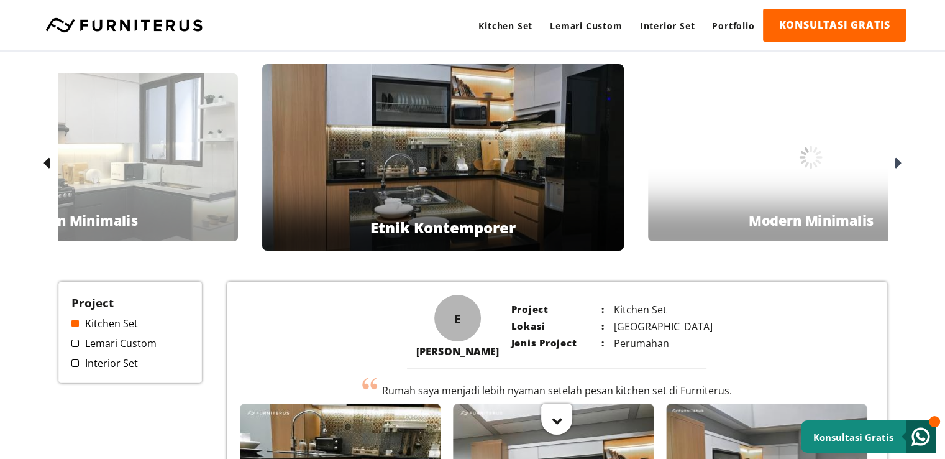
click at [899, 163] on icon at bounding box center [898, 164] width 7 height 18
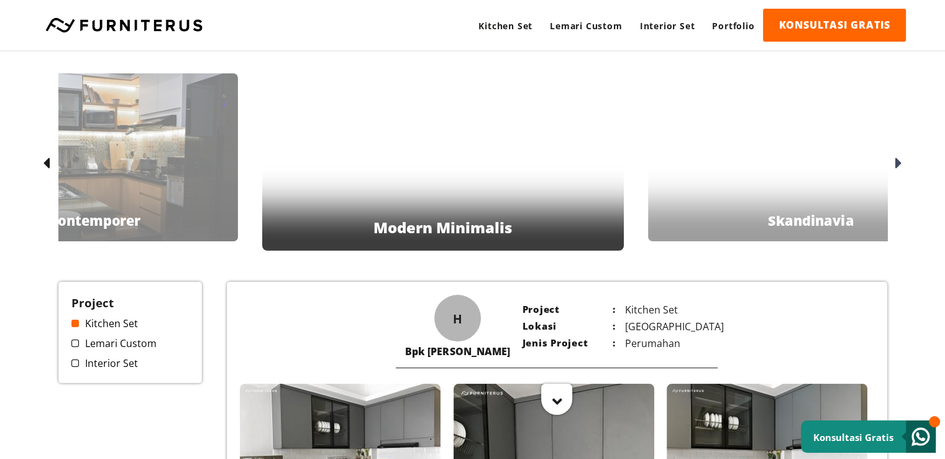
click at [899, 163] on icon at bounding box center [898, 164] width 7 height 18
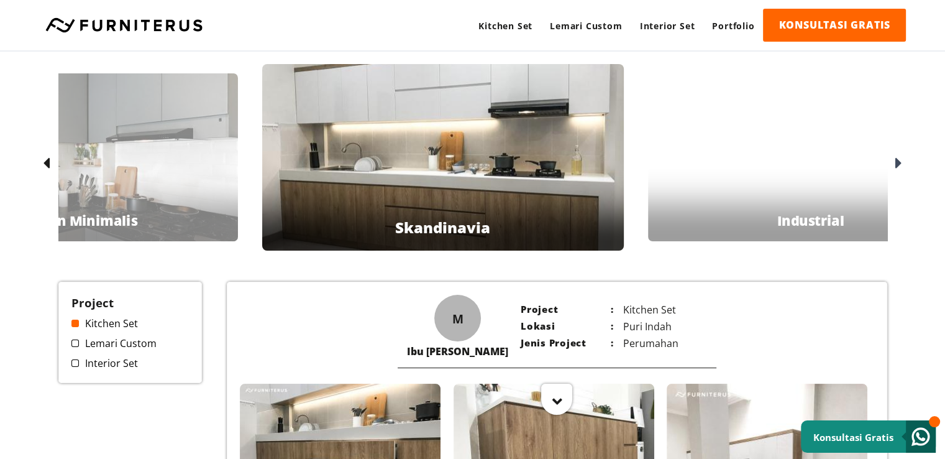
click at [899, 163] on icon at bounding box center [898, 164] width 7 height 18
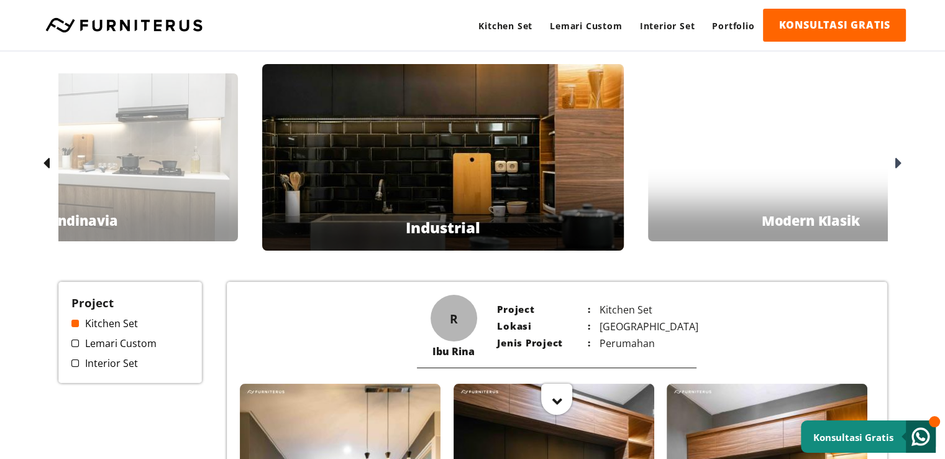
click at [899, 163] on icon at bounding box center [898, 164] width 7 height 18
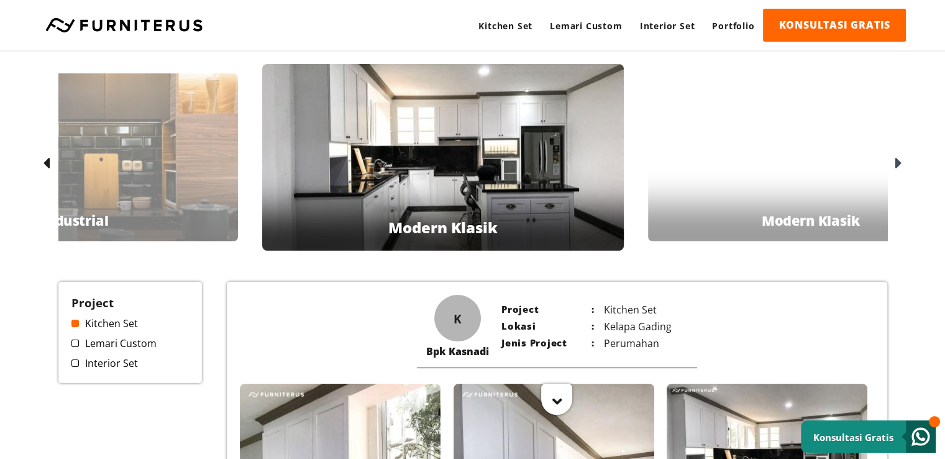
click at [899, 163] on icon at bounding box center [898, 164] width 7 height 18
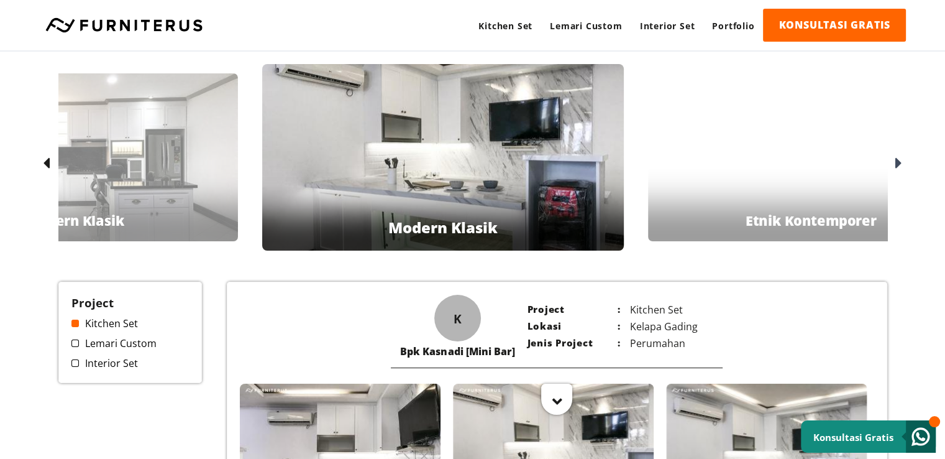
click at [899, 163] on icon at bounding box center [898, 164] width 7 height 18
